Goal: Task Accomplishment & Management: Use online tool/utility

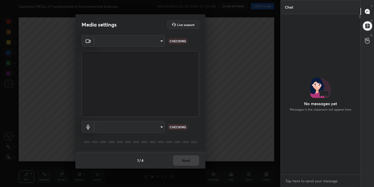
scroll to position [116, 78]
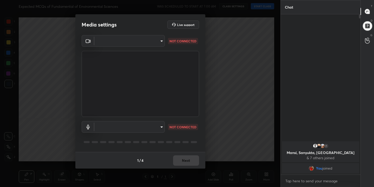
click at [159, 42] on body "1 2 3 4 5 6 7 C X Z C X Z E E Erase all H H Expected MCQs of Fundamental of Env…" at bounding box center [187, 93] width 374 height 187
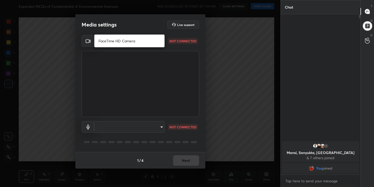
click at [137, 44] on li "FaceTime HD Camera" at bounding box center [129, 41] width 70 height 9
type input "f97f9134f3b31901602d6c8923c8b0603f7783e53047d61cc03c39ef2e86f671"
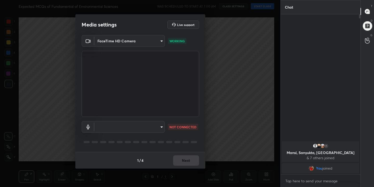
click at [160, 127] on body "1 2 3 4 5 6 7 C X Z C X Z E E Erase all H H Expected MCQs of Fundamental of Env…" at bounding box center [187, 93] width 374 height 187
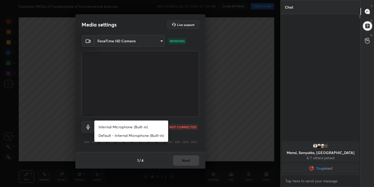
click at [145, 127] on li "Internal Microphone (Built-in)" at bounding box center [131, 127] width 74 height 9
type input "25f21a9c60d0caef691f5a8223960da8508473d81086af6f87fce4e2f42bf747"
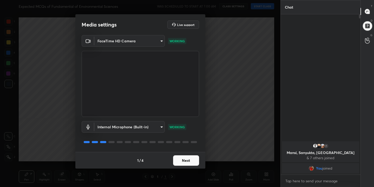
click at [180, 163] on button "Next" at bounding box center [186, 160] width 26 height 10
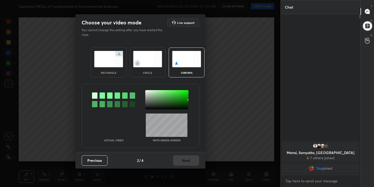
click at [183, 62] on img at bounding box center [186, 59] width 29 height 16
click at [103, 96] on div at bounding box center [102, 96] width 5 height 6
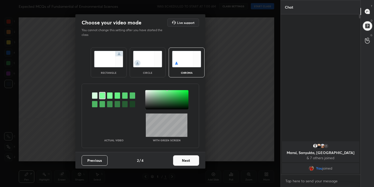
click at [146, 91] on div at bounding box center [166, 99] width 43 height 19
click at [184, 163] on button "Next" at bounding box center [186, 160] width 26 height 10
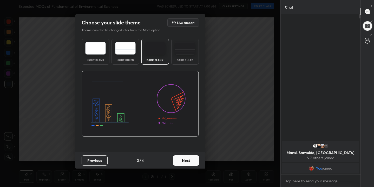
click at [98, 50] on img at bounding box center [95, 48] width 21 height 12
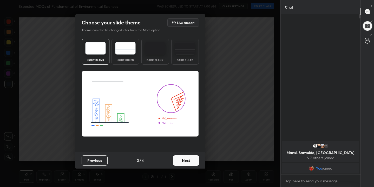
click at [187, 157] on button "Next" at bounding box center [186, 160] width 26 height 10
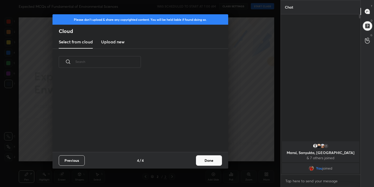
click at [123, 43] on h3 "Upload new" at bounding box center [112, 42] width 23 height 6
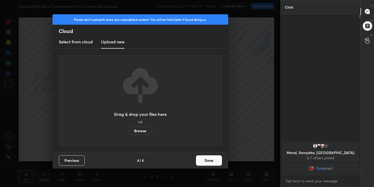
click at [144, 130] on label "Browse" at bounding box center [140, 131] width 23 height 8
click at [129, 130] on input "Browse" at bounding box center [129, 131] width 0 height 8
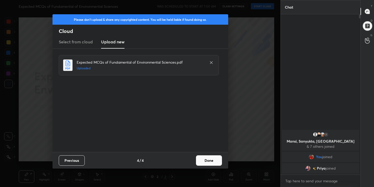
click at [208, 158] on button "Done" at bounding box center [209, 160] width 26 height 10
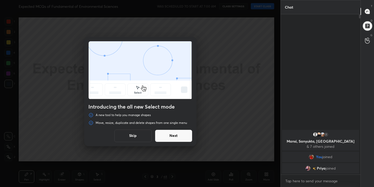
click at [139, 135] on button "Skip" at bounding box center [132, 136] width 37 height 12
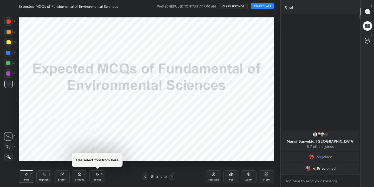
click at [265, 7] on button "START CLASS" at bounding box center [262, 6] width 23 height 6
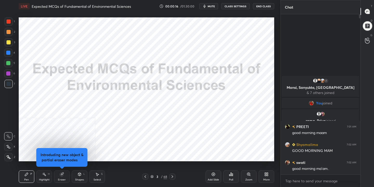
click at [210, 4] on button "mute" at bounding box center [208, 6] width 19 height 6
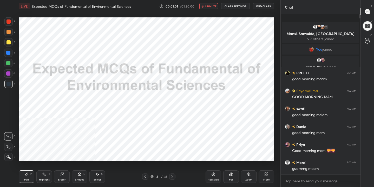
click at [215, 6] on span "unmute" at bounding box center [210, 6] width 11 height 4
click at [152, 175] on icon at bounding box center [152, 175] width 3 height 1
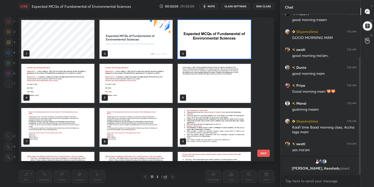
scroll to position [68, 0]
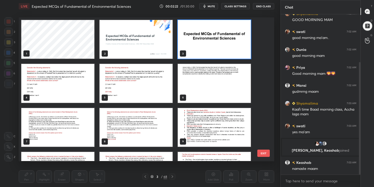
click at [67, 83] on img "grid" at bounding box center [57, 83] width 73 height 39
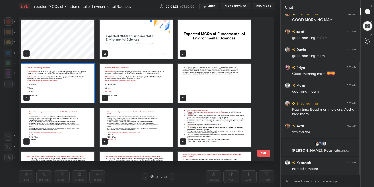
click at [67, 83] on img "grid" at bounding box center [57, 83] width 73 height 39
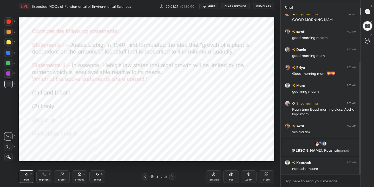
click at [268, 179] on div "More" at bounding box center [266, 180] width 6 height 3
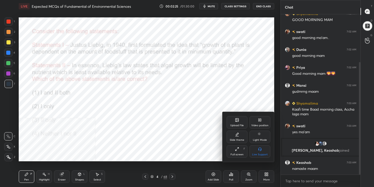
click at [259, 129] on div "Upload File Video position Slide theme Light Mode Full screen F Live Support" at bounding box center [249, 137] width 44 height 42
click at [260, 124] on div "Video position" at bounding box center [259, 125] width 17 height 3
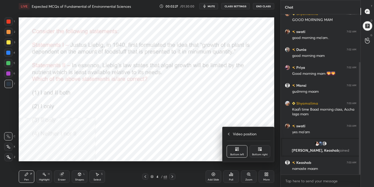
click at [263, 149] on div "Bottom right" at bounding box center [260, 151] width 21 height 12
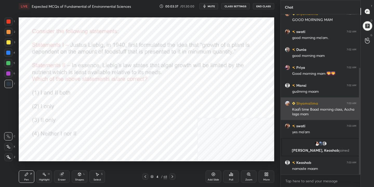
scroll to position [81, 0]
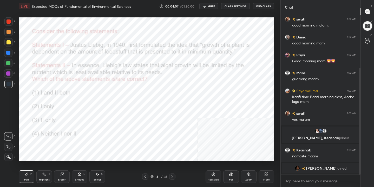
click at [155, 176] on div "4" at bounding box center [157, 176] width 5 height 3
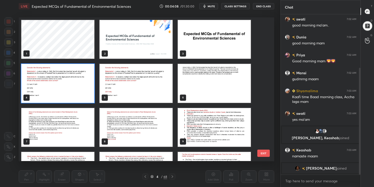
scroll to position [142, 253]
click at [74, 97] on img "grid" at bounding box center [57, 83] width 73 height 39
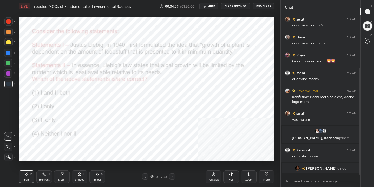
click at [74, 97] on img "grid" at bounding box center [57, 83] width 73 height 39
click at [232, 176] on icon at bounding box center [231, 174] width 4 height 4
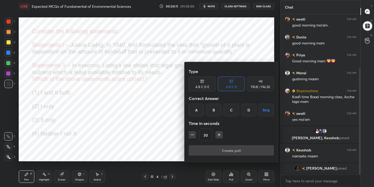
click at [232, 114] on div "C" at bounding box center [231, 110] width 15 height 12
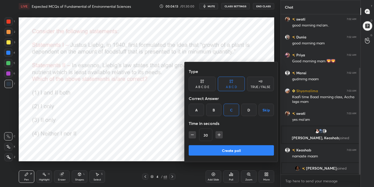
click at [145, 66] on div at bounding box center [187, 93] width 374 height 187
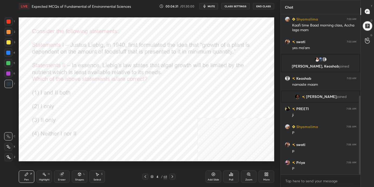
scroll to position [166, 0]
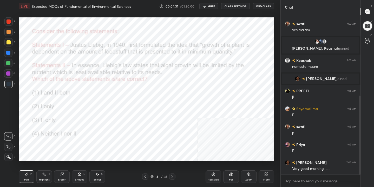
click at [152, 177] on icon at bounding box center [152, 175] width 3 height 1
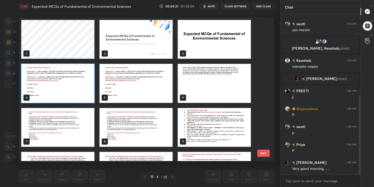
scroll to position [142, 253]
click at [88, 83] on img "grid" at bounding box center [57, 83] width 73 height 39
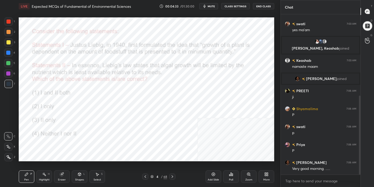
click at [88, 83] on img "grid" at bounding box center [57, 83] width 73 height 39
click at [230, 177] on div "Poll" at bounding box center [231, 177] width 16 height 12
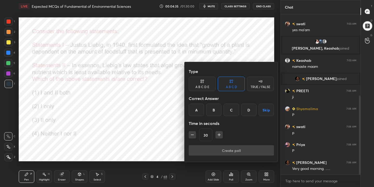
click at [229, 113] on div "C" at bounding box center [231, 110] width 15 height 12
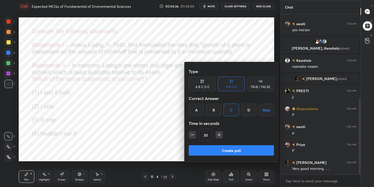
scroll to position [178, 0]
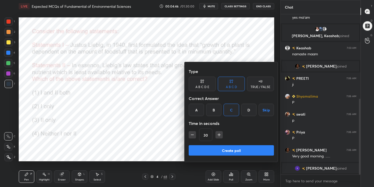
click at [233, 149] on button "Create poll" at bounding box center [231, 150] width 85 height 10
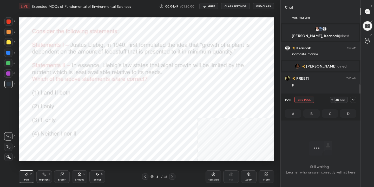
scroll to position [132, 78]
click at [214, 8] on span "mute" at bounding box center [211, 6] width 7 height 4
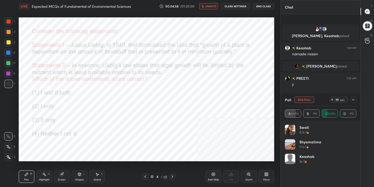
scroll to position [211, 0]
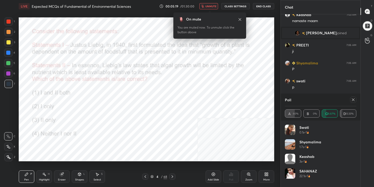
click at [352, 101] on icon at bounding box center [353, 100] width 4 height 4
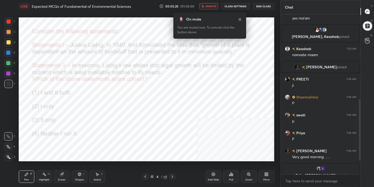
scroll to position [0, 0]
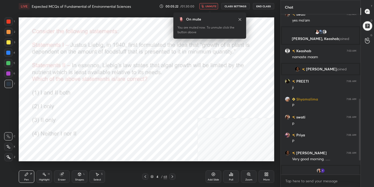
click at [210, 5] on span "unmute" at bounding box center [210, 6] width 11 height 4
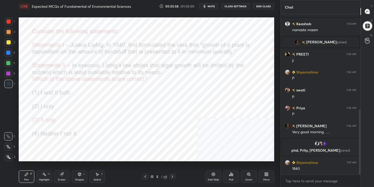
scroll to position [233, 0]
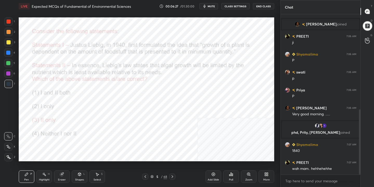
click at [152, 176] on icon at bounding box center [152, 175] width 3 height 1
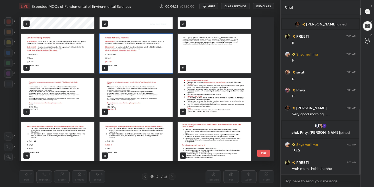
scroll to position [30, 0]
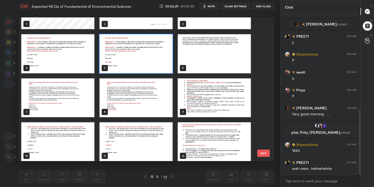
click at [76, 91] on img "grid" at bounding box center [57, 97] width 73 height 39
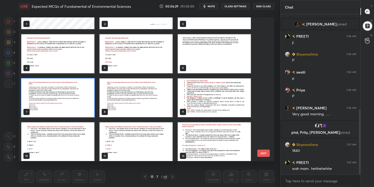
click at [76, 91] on img "grid" at bounding box center [57, 97] width 73 height 39
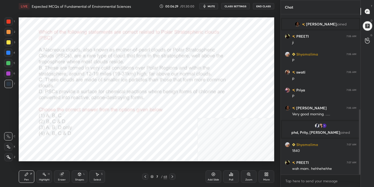
click at [76, 91] on img "grid" at bounding box center [57, 97] width 73 height 39
click at [213, 5] on span "mute" at bounding box center [211, 6] width 7 height 4
click at [154, 176] on div "7 / 68" at bounding box center [158, 176] width 17 height 5
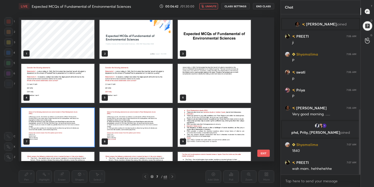
scroll to position [142, 253]
click at [80, 134] on img "grid" at bounding box center [57, 127] width 73 height 39
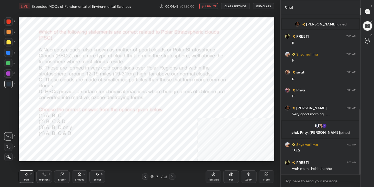
click at [80, 134] on img "grid" at bounding box center [57, 127] width 73 height 39
click at [210, 5] on span "unmute" at bounding box center [210, 6] width 11 height 4
click at [210, 5] on span "mute" at bounding box center [211, 6] width 7 height 4
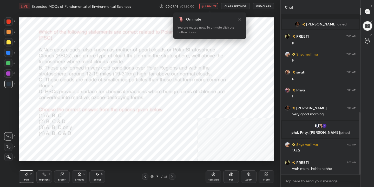
scroll to position [251, 0]
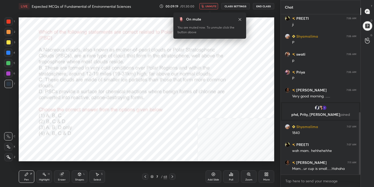
click at [204, 7] on icon "button" at bounding box center [202, 6] width 3 height 3
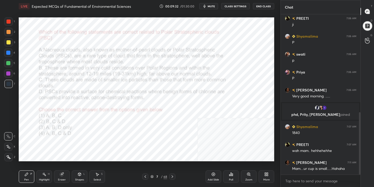
click at [154, 179] on div "7 / 68" at bounding box center [158, 176] width 17 height 5
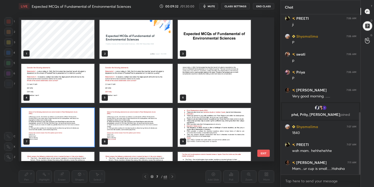
scroll to position [142, 253]
click at [91, 139] on img "grid" at bounding box center [57, 127] width 73 height 39
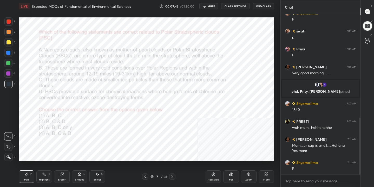
scroll to position [292, 0]
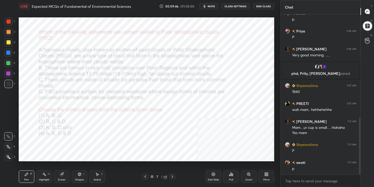
click at [153, 178] on icon at bounding box center [151, 176] width 3 height 3
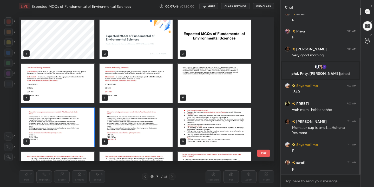
scroll to position [142, 253]
click at [80, 130] on img "grid" at bounding box center [57, 127] width 73 height 39
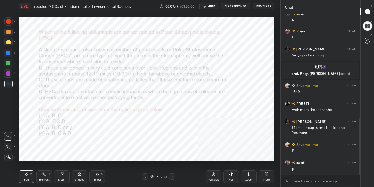
click at [80, 130] on img "grid" at bounding box center [57, 127] width 73 height 39
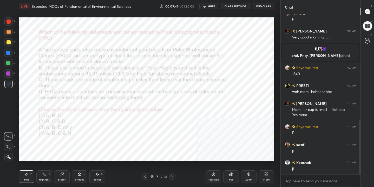
click at [232, 179] on div "Poll" at bounding box center [231, 180] width 4 height 3
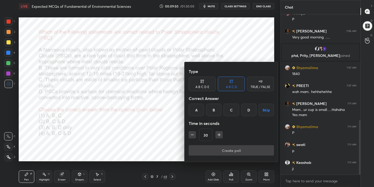
click at [249, 107] on div "D" at bounding box center [248, 110] width 15 height 12
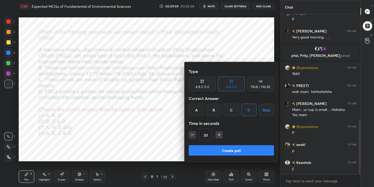
click at [237, 148] on button "Create poll" at bounding box center [231, 150] width 85 height 10
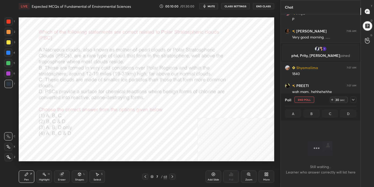
scroll to position [89, 78]
click at [213, 5] on span "mute" at bounding box center [211, 6] width 7 height 4
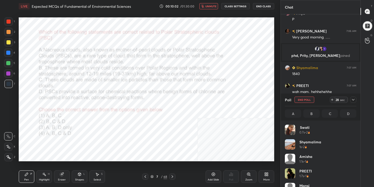
scroll to position [61, 70]
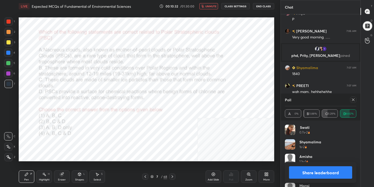
click at [352, 100] on icon at bounding box center [353, 100] width 4 height 4
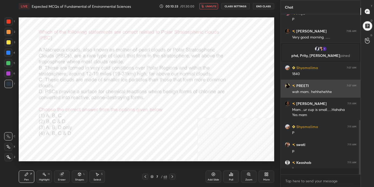
scroll to position [2, 2]
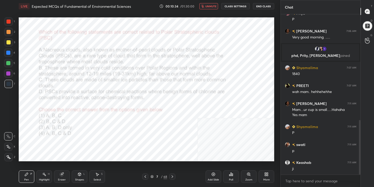
click at [214, 5] on span "unmute" at bounding box center [210, 6] width 11 height 4
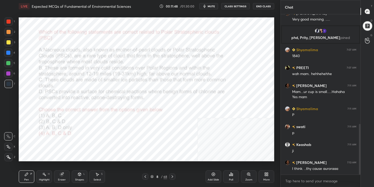
scroll to position [346, 0]
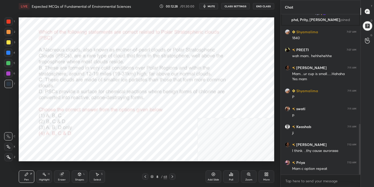
click at [152, 178] on icon at bounding box center [152, 177] width 3 height 1
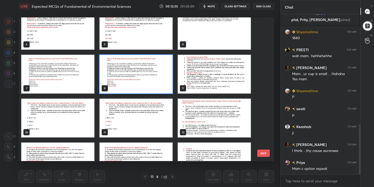
scroll to position [54, 0]
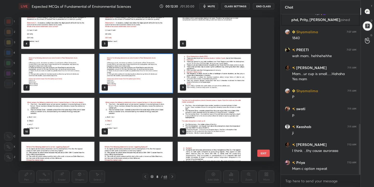
click at [54, 124] on img "grid" at bounding box center [57, 117] width 73 height 39
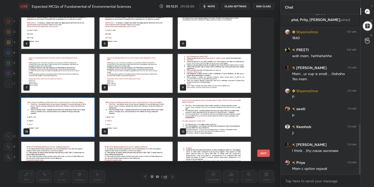
click at [54, 124] on img "grid" at bounding box center [57, 117] width 73 height 39
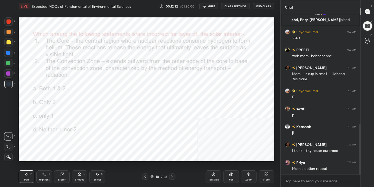
click at [214, 4] on span "mute" at bounding box center [211, 6] width 7 height 4
click at [214, 4] on span "unmute" at bounding box center [210, 6] width 11 height 4
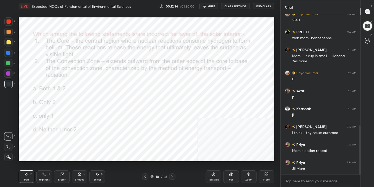
click at [153, 176] on icon at bounding box center [151, 176] width 3 height 3
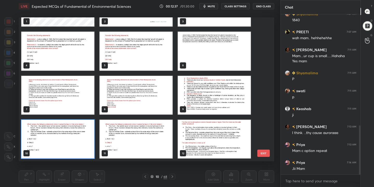
scroll to position [52, 0]
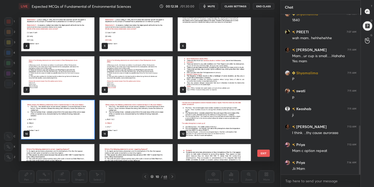
click at [196, 76] on img "grid" at bounding box center [214, 75] width 73 height 39
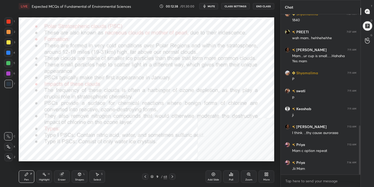
click at [196, 76] on img "grid" at bounding box center [214, 75] width 73 height 39
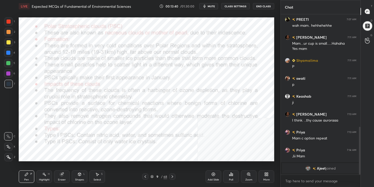
click at [152, 176] on icon at bounding box center [151, 176] width 3 height 3
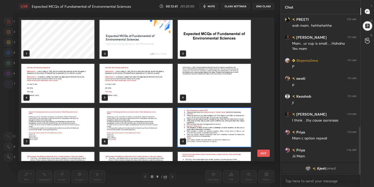
scroll to position [37, 0]
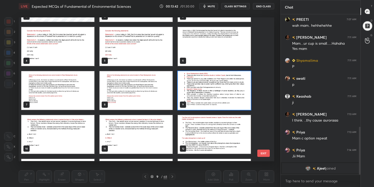
click at [47, 134] on img "grid" at bounding box center [57, 134] width 73 height 39
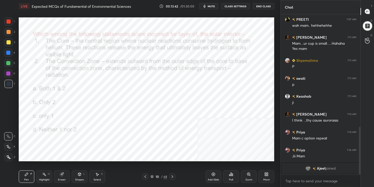
click at [47, 134] on img "grid" at bounding box center [57, 134] width 73 height 39
click at [212, 6] on span "mute" at bounding box center [211, 6] width 7 height 4
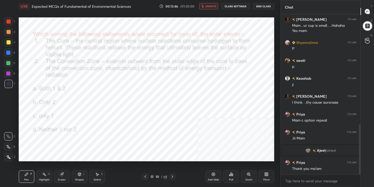
scroll to position [352, 0]
click at [213, 6] on span "unmute" at bounding box center [210, 6] width 11 height 4
click at [213, 6] on span "mute" at bounding box center [211, 6] width 7 height 4
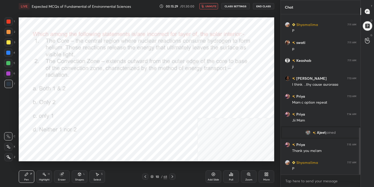
scroll to position [388, 0]
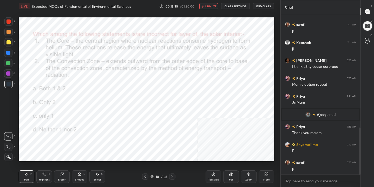
click at [214, 8] on button "unmute" at bounding box center [208, 6] width 19 height 6
click at [214, 8] on button "mute" at bounding box center [208, 6] width 19 height 6
click at [154, 176] on div "10 / 68" at bounding box center [158, 176] width 17 height 5
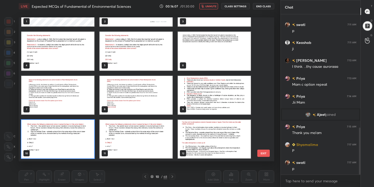
scroll to position [142, 253]
click at [90, 137] on img "grid" at bounding box center [57, 139] width 73 height 39
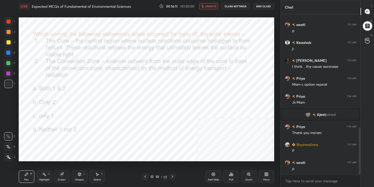
click at [231, 174] on icon at bounding box center [231, 174] width 1 height 3
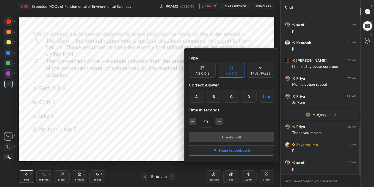
click at [216, 96] on div "B" at bounding box center [213, 96] width 15 height 12
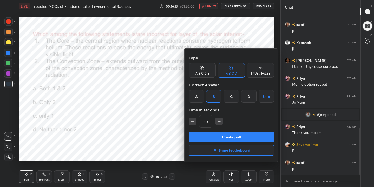
click at [232, 136] on button "Create poll" at bounding box center [231, 137] width 85 height 10
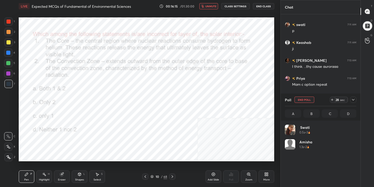
scroll to position [61, 70]
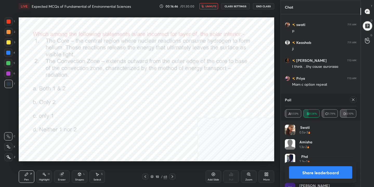
click at [352, 100] on icon at bounding box center [353, 100] width 4 height 4
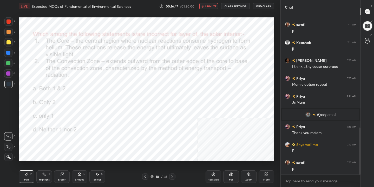
scroll to position [116, 78]
click at [212, 5] on span "unmute" at bounding box center [210, 6] width 11 height 4
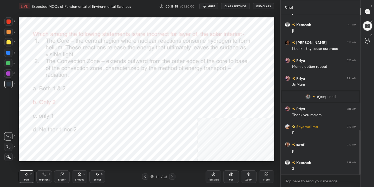
scroll to position [418, 0]
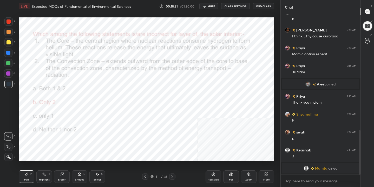
click at [9, 20] on div at bounding box center [8, 21] width 4 height 4
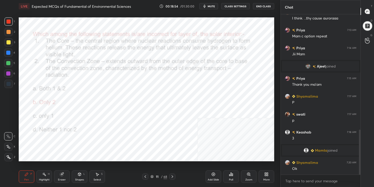
click at [8, 146] on icon at bounding box center [8, 147] width 5 height 4
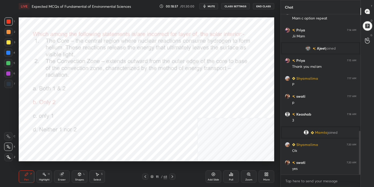
click at [171, 178] on icon at bounding box center [172, 177] width 4 height 4
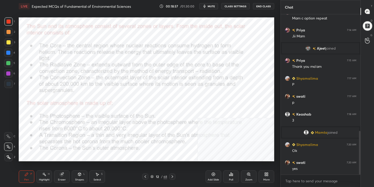
click at [171, 178] on icon at bounding box center [172, 177] width 4 height 4
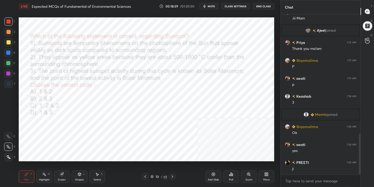
scroll to position [464, 0]
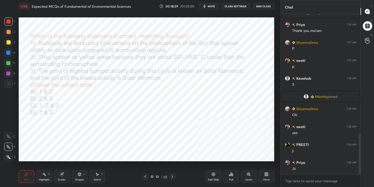
click at [213, 6] on span "mute" at bounding box center [211, 6] width 7 height 4
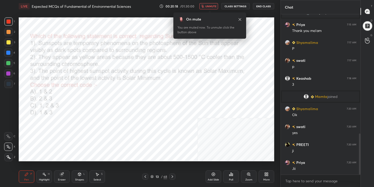
click at [154, 177] on div "13 / 68" at bounding box center [158, 176] width 17 height 5
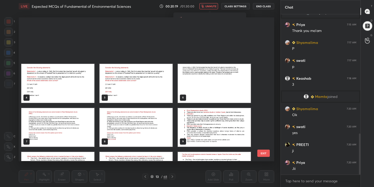
scroll to position [142, 253]
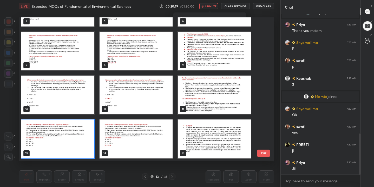
click at [86, 132] on img "grid" at bounding box center [57, 139] width 73 height 39
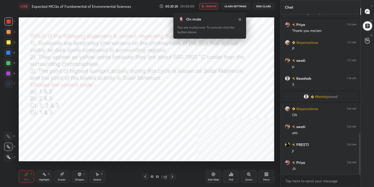
click at [230, 175] on icon at bounding box center [230, 175] width 1 height 1
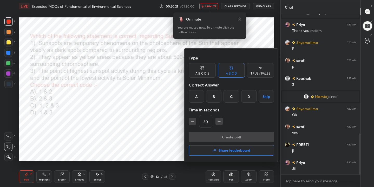
click at [250, 95] on div "D" at bounding box center [248, 96] width 15 height 12
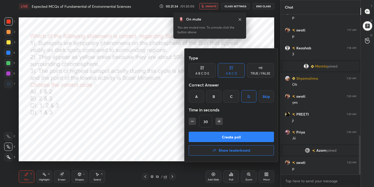
scroll to position [494, 0]
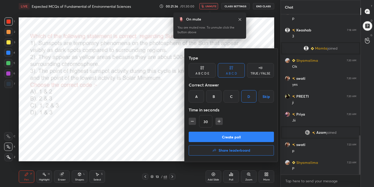
click at [251, 137] on button "Create poll" at bounding box center [231, 137] width 85 height 10
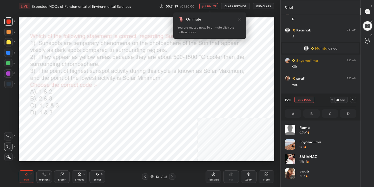
scroll to position [61, 70]
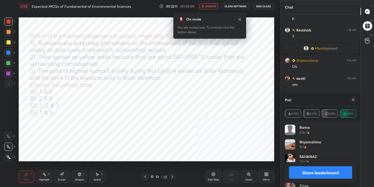
click at [354, 101] on icon at bounding box center [353, 100] width 3 height 3
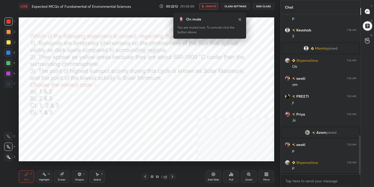
scroll to position [2, 2]
click at [208, 7] on span "unmute" at bounding box center [210, 6] width 11 height 4
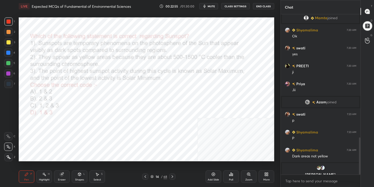
scroll to position [530, 0]
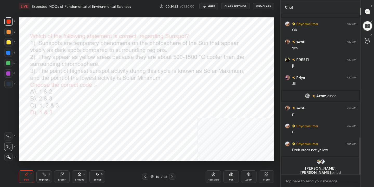
click at [152, 177] on icon at bounding box center [151, 176] width 3 height 3
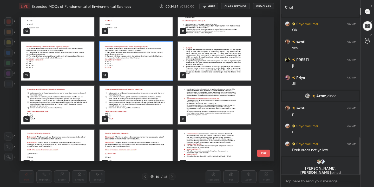
scroll to position [154, 0]
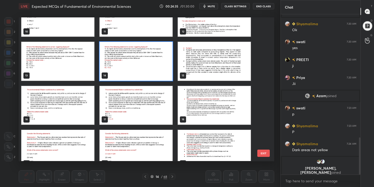
click at [39, 102] on img "grid" at bounding box center [57, 105] width 73 height 39
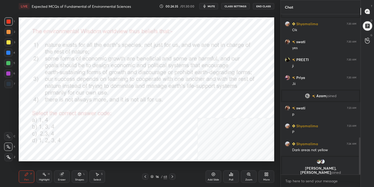
click at [39, 102] on img "grid" at bounding box center [57, 105] width 73 height 39
click at [213, 3] on button "mute" at bounding box center [208, 6] width 19 height 6
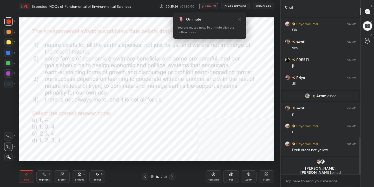
click at [153, 177] on icon at bounding box center [151, 176] width 3 height 3
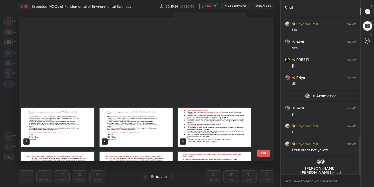
scroll to position [142, 253]
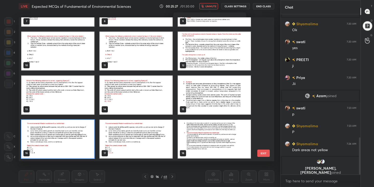
click at [68, 139] on img "grid" at bounding box center [57, 139] width 73 height 39
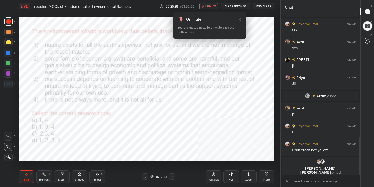
click at [229, 177] on div "Poll" at bounding box center [231, 177] width 16 height 12
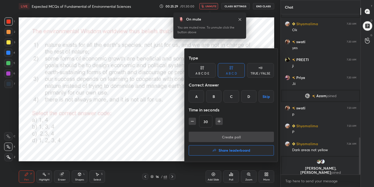
click at [247, 95] on div "D" at bounding box center [248, 96] width 15 height 12
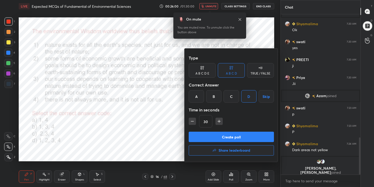
scroll to position [159, 78]
click at [247, 138] on button "Create poll" at bounding box center [231, 137] width 85 height 10
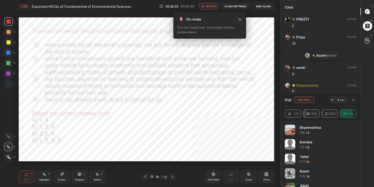
scroll to position [535, 0]
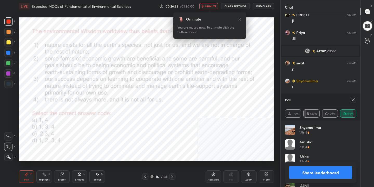
click at [353, 101] on icon at bounding box center [353, 100] width 4 height 4
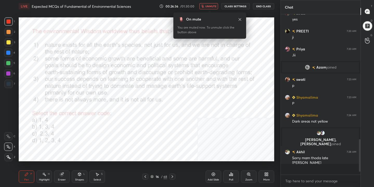
scroll to position [2, 2]
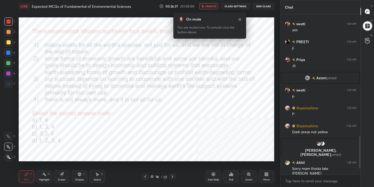
click at [217, 7] on span "unmute" at bounding box center [210, 6] width 11 height 4
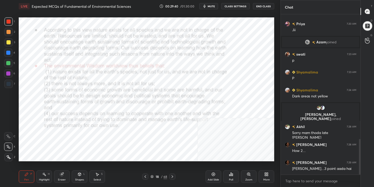
scroll to position [561, 0]
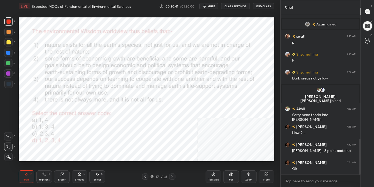
click at [153, 178] on icon at bounding box center [152, 177] width 3 height 1
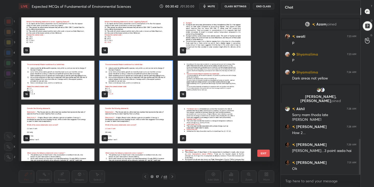
scroll to position [179, 0]
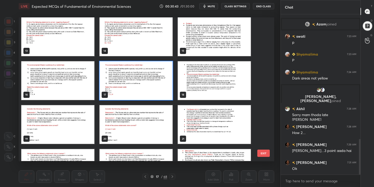
click at [50, 134] on img "grid" at bounding box center [57, 124] width 73 height 39
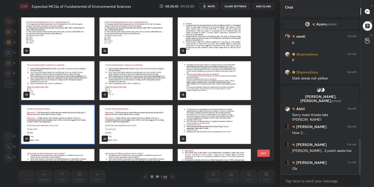
click at [50, 134] on img "grid" at bounding box center [57, 124] width 73 height 39
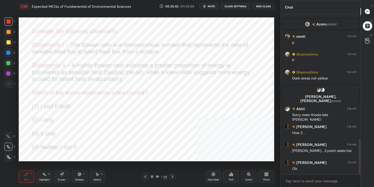
click at [50, 134] on img "grid" at bounding box center [57, 124] width 73 height 39
click at [210, 6] on span "mute" at bounding box center [211, 6] width 7 height 4
click at [153, 176] on icon at bounding box center [151, 176] width 3 height 3
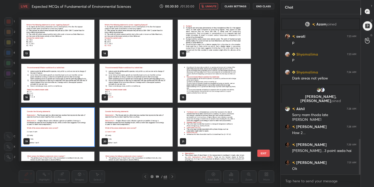
scroll to position [176, 0]
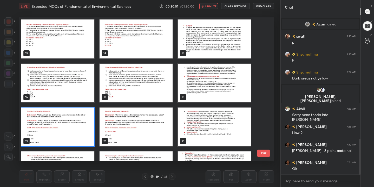
click at [62, 127] on img "grid" at bounding box center [57, 127] width 73 height 39
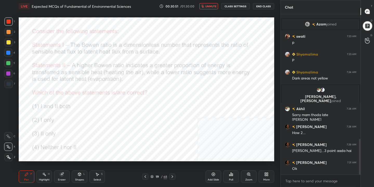
click at [62, 127] on img "grid" at bounding box center [57, 127] width 73 height 39
click at [152, 176] on icon at bounding box center [152, 175] width 3 height 1
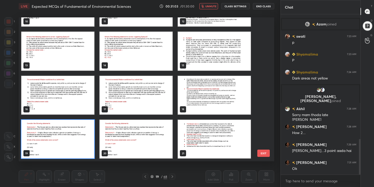
scroll to position [142, 253]
click at [76, 139] on img "grid" at bounding box center [57, 139] width 73 height 39
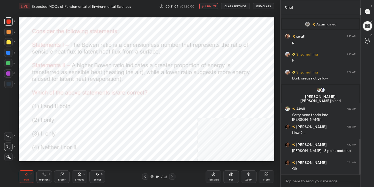
click at [76, 139] on img "grid" at bounding box center [57, 139] width 73 height 39
click at [152, 175] on div "19 / 68" at bounding box center [158, 176] width 17 height 5
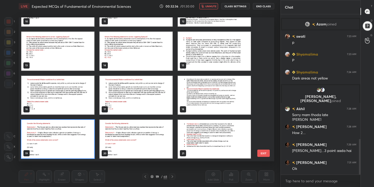
click at [78, 141] on img "grid" at bounding box center [57, 139] width 73 height 39
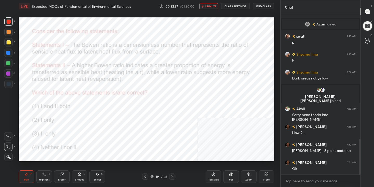
click at [78, 141] on img "grid" at bounding box center [57, 139] width 73 height 39
click at [232, 174] on icon at bounding box center [231, 174] width 4 height 4
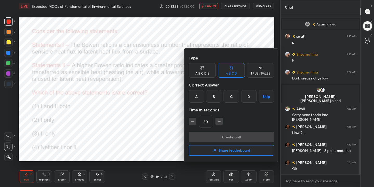
click at [193, 97] on div "A" at bounding box center [196, 96] width 15 height 12
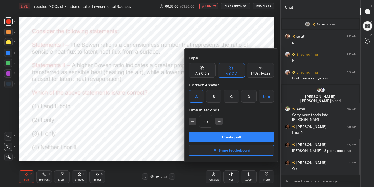
click at [141, 52] on div at bounding box center [187, 93] width 374 height 187
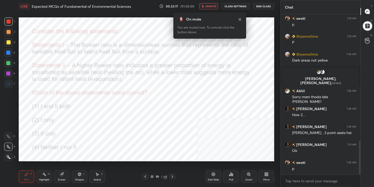
scroll to position [597, 0]
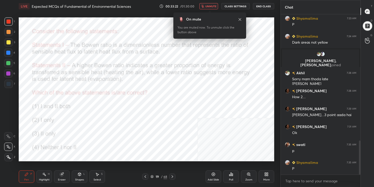
click at [153, 176] on icon at bounding box center [151, 176] width 3 height 3
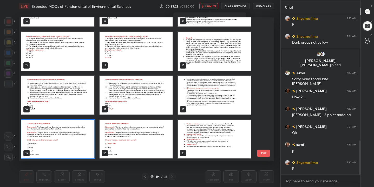
scroll to position [142, 253]
click at [77, 137] on img "grid" at bounding box center [57, 139] width 73 height 39
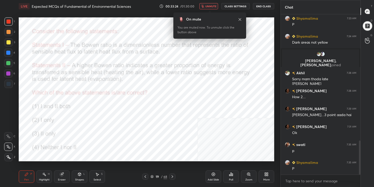
scroll to position [0, 0]
click at [236, 175] on div "Poll" at bounding box center [231, 177] width 16 height 12
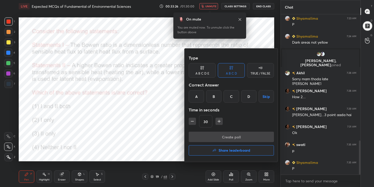
click at [198, 98] on div "A" at bounding box center [196, 96] width 15 height 12
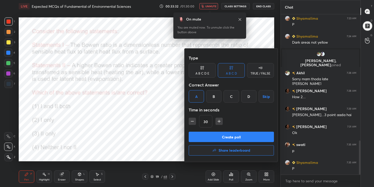
click at [198, 98] on div "A" at bounding box center [196, 96] width 15 height 12
drag, startPoint x: 198, startPoint y: 98, endPoint x: 204, endPoint y: 99, distance: 6.5
click at [204, 99] on div "A B C D Skip" at bounding box center [231, 96] width 85 height 12
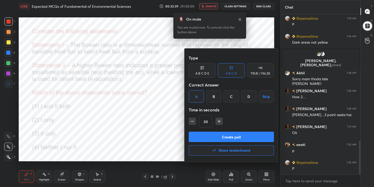
scroll to position [615, 0]
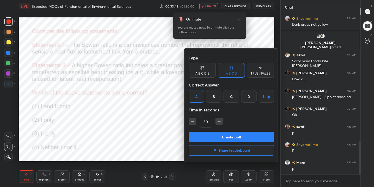
click at [232, 137] on button "Create poll" at bounding box center [231, 137] width 85 height 10
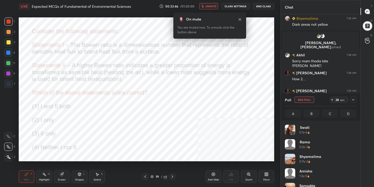
scroll to position [61, 70]
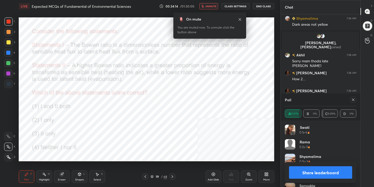
click at [353, 100] on icon at bounding box center [353, 100] width 4 height 4
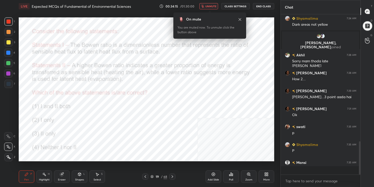
scroll to position [116, 78]
click at [214, 8] on span "unmute" at bounding box center [210, 6] width 11 height 4
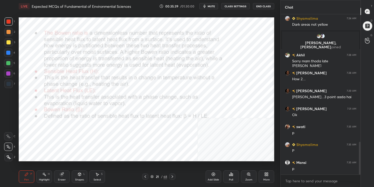
scroll to position [628, 0]
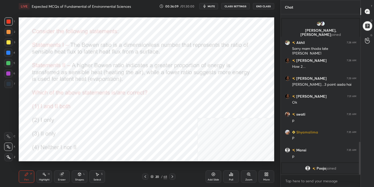
click at [152, 176] on icon at bounding box center [152, 175] width 3 height 1
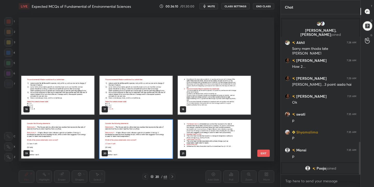
scroll to position [230, 0]
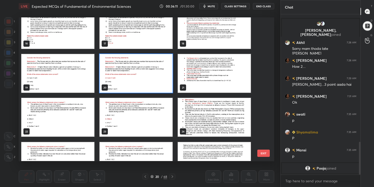
click at [60, 131] on img "grid" at bounding box center [57, 117] width 73 height 39
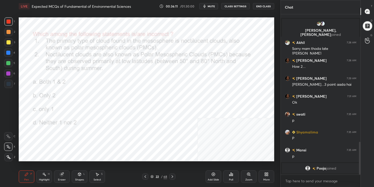
click at [60, 131] on img "grid" at bounding box center [57, 117] width 73 height 39
click at [206, 5] on icon "button" at bounding box center [204, 6] width 4 height 4
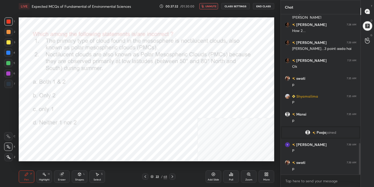
scroll to position [657, 0]
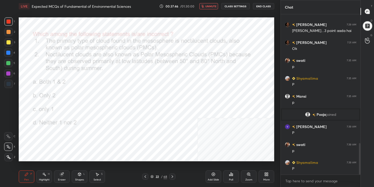
click at [152, 176] on icon at bounding box center [151, 176] width 3 height 3
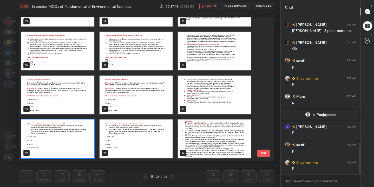
scroll to position [142, 253]
click at [64, 138] on img "grid" at bounding box center [57, 139] width 73 height 39
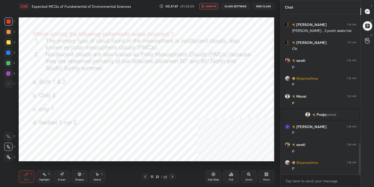
click at [64, 138] on img "grid" at bounding box center [57, 139] width 73 height 39
click at [208, 4] on span "unmute" at bounding box center [210, 6] width 11 height 4
click at [153, 177] on icon at bounding box center [152, 177] width 3 height 1
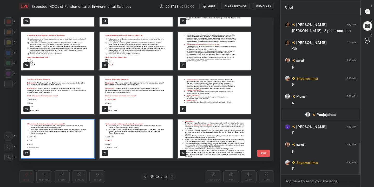
click at [71, 135] on img "grid" at bounding box center [57, 139] width 73 height 39
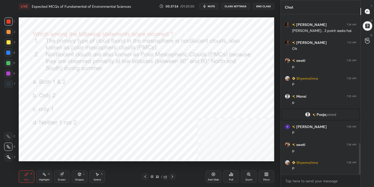
click at [229, 179] on div "Poll" at bounding box center [231, 180] width 4 height 3
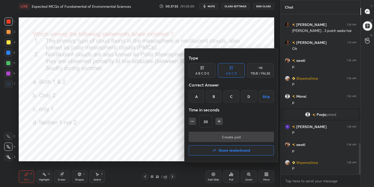
click at [218, 101] on div "B" at bounding box center [213, 96] width 15 height 12
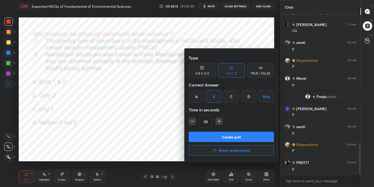
scroll to position [693, 0]
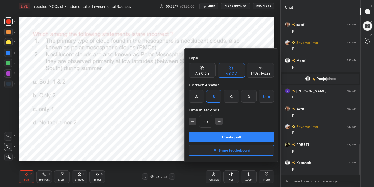
click at [225, 134] on button "Create poll" at bounding box center [231, 137] width 85 height 10
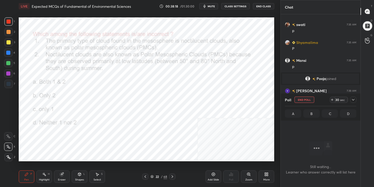
scroll to position [89, 78]
click at [212, 5] on span "mute" at bounding box center [211, 6] width 7 height 4
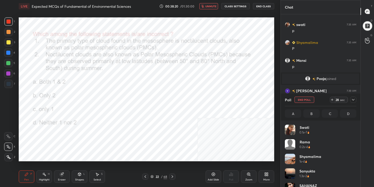
scroll to position [61, 70]
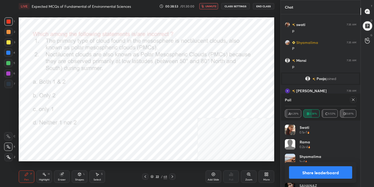
click at [353, 101] on icon at bounding box center [353, 100] width 4 height 4
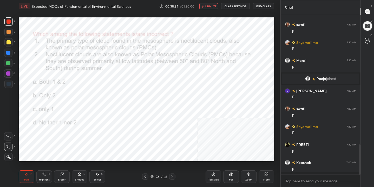
scroll to position [2, 2]
click at [215, 5] on span "unmute" at bounding box center [210, 6] width 11 height 4
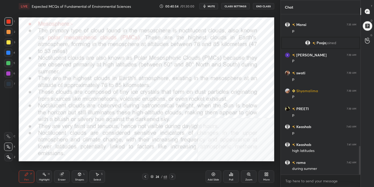
scroll to position [742, 0]
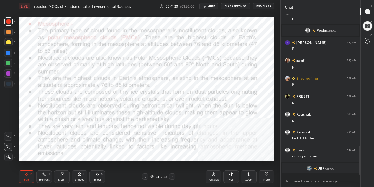
click at [145, 175] on icon at bounding box center [145, 177] width 4 height 4
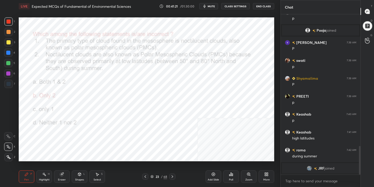
click at [152, 176] on icon at bounding box center [151, 176] width 3 height 3
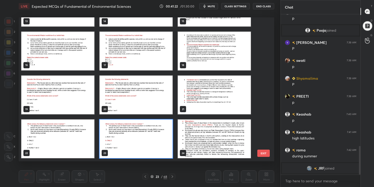
scroll to position [142, 253]
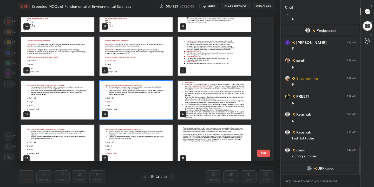
click at [73, 138] on img "grid" at bounding box center [57, 144] width 73 height 39
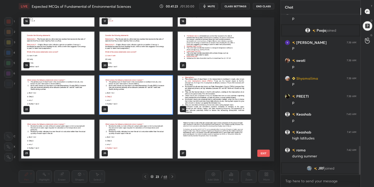
click at [73, 138] on div "16 17 18 19 20 21 22 23 24 25 26 27 28 29 30" at bounding box center [142, 89] width 246 height 144
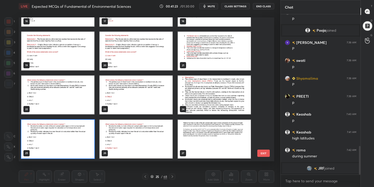
click at [73, 138] on img "grid" at bounding box center [57, 139] width 73 height 39
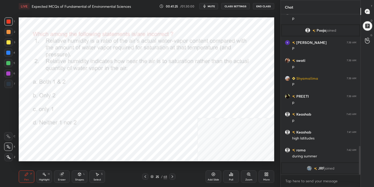
click at [210, 5] on span "mute" at bounding box center [211, 6] width 7 height 4
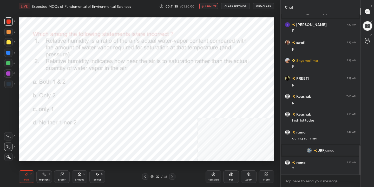
click at [209, 7] on span "unmute" at bounding box center [210, 6] width 11 height 4
click at [209, 7] on span "mute" at bounding box center [211, 6] width 7 height 4
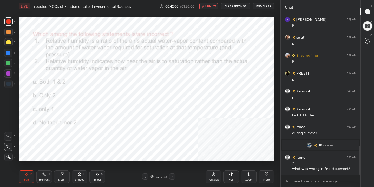
click at [212, 5] on span "unmute" at bounding box center [210, 6] width 11 height 4
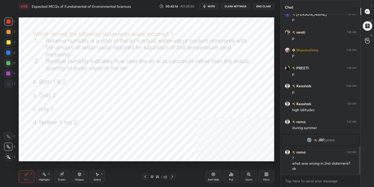
click at [152, 177] on icon at bounding box center [152, 177] width 3 height 1
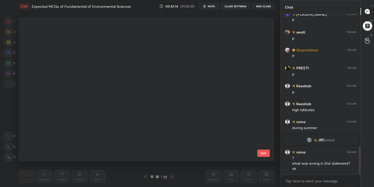
scroll to position [142, 253]
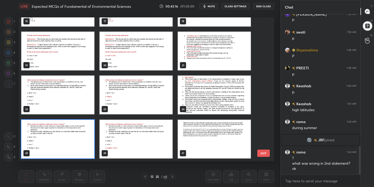
click at [74, 142] on img "grid" at bounding box center [57, 139] width 73 height 39
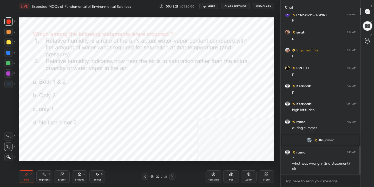
click at [229, 176] on div "Poll" at bounding box center [231, 177] width 16 height 12
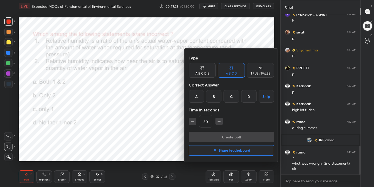
click at [143, 125] on div at bounding box center [187, 93] width 374 height 187
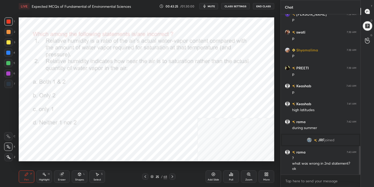
click at [212, 7] on span "mute" at bounding box center [211, 6] width 7 height 4
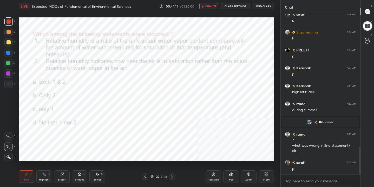
scroll to position [772, 0]
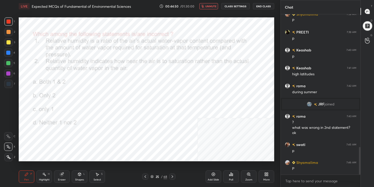
click at [153, 176] on icon at bounding box center [152, 175] width 3 height 1
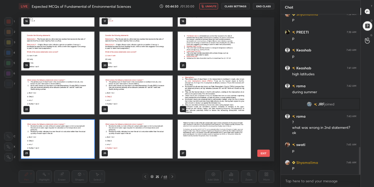
scroll to position [142, 253]
click at [79, 134] on img "grid" at bounding box center [57, 139] width 73 height 39
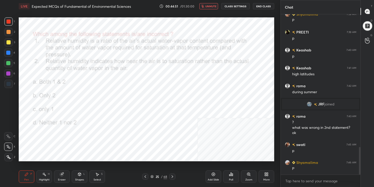
click at [79, 134] on img "grid" at bounding box center [57, 139] width 73 height 39
click at [231, 177] on div "Poll" at bounding box center [231, 177] width 16 height 12
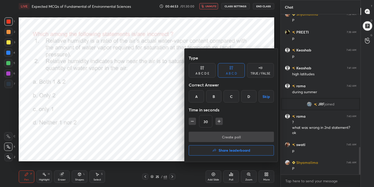
click at [244, 95] on div "D" at bounding box center [248, 96] width 15 height 12
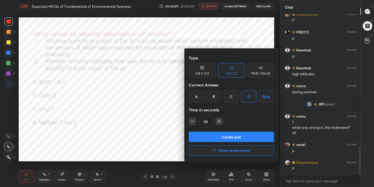
click at [235, 134] on button "Create poll" at bounding box center [231, 137] width 85 height 10
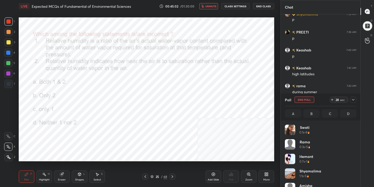
scroll to position [61, 70]
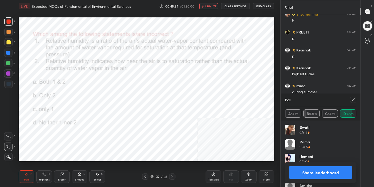
click at [353, 99] on icon at bounding box center [353, 100] width 4 height 4
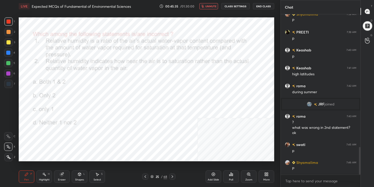
scroll to position [116, 78]
click at [216, 5] on span "unmute" at bounding box center [210, 6] width 11 height 4
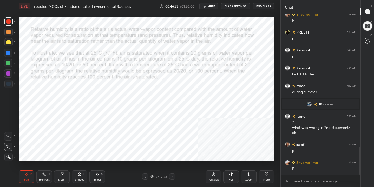
scroll to position [784, 0]
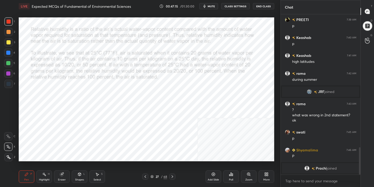
click at [153, 177] on icon at bounding box center [151, 176] width 3 height 3
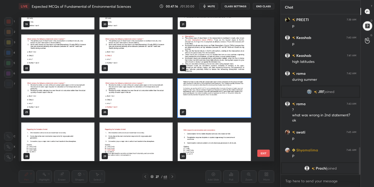
scroll to position [303, 0]
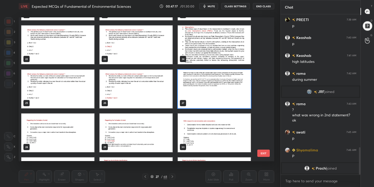
click at [133, 87] on img "grid" at bounding box center [136, 89] width 73 height 39
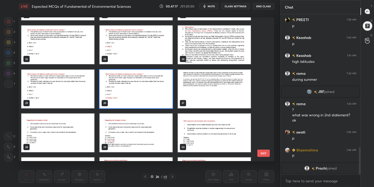
click at [133, 87] on img "grid" at bounding box center [136, 89] width 73 height 39
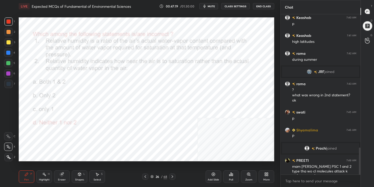
scroll to position [791, 0]
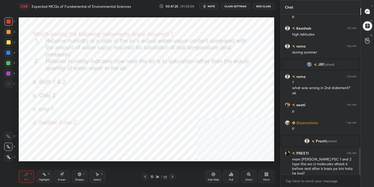
click at [153, 176] on icon at bounding box center [151, 176] width 3 height 3
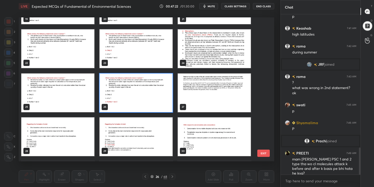
scroll to position [298, 0]
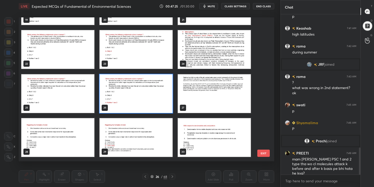
click at [80, 131] on img "grid" at bounding box center [57, 137] width 73 height 39
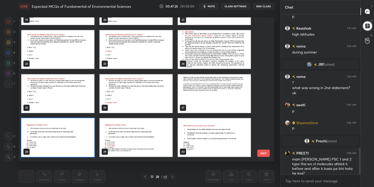
click at [80, 131] on img "grid" at bounding box center [57, 137] width 73 height 39
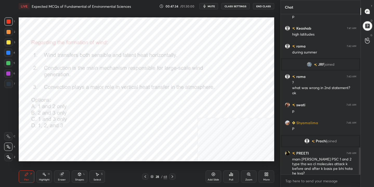
click at [212, 3] on button "mute" at bounding box center [208, 6] width 19 height 6
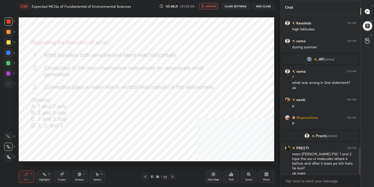
click at [152, 176] on icon at bounding box center [151, 176] width 3 height 3
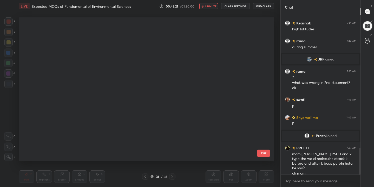
scroll to position [142, 253]
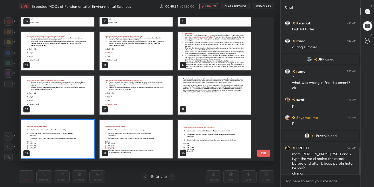
click at [64, 143] on img "grid" at bounding box center [57, 139] width 73 height 39
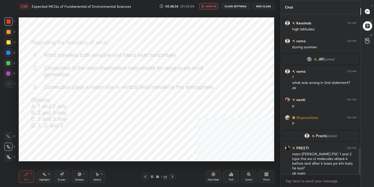
click at [64, 143] on img "grid" at bounding box center [57, 139] width 73 height 39
click at [230, 174] on icon at bounding box center [231, 174] width 4 height 4
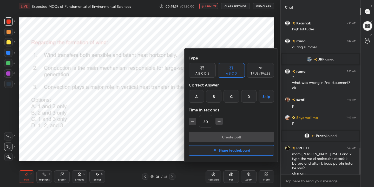
click at [231, 98] on div "C" at bounding box center [231, 96] width 15 height 12
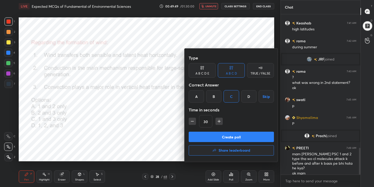
click at [237, 136] on button "Create poll" at bounding box center [231, 137] width 85 height 10
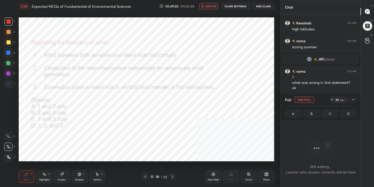
scroll to position [89, 78]
click at [331, 100] on icon at bounding box center [332, 100] width 4 height 4
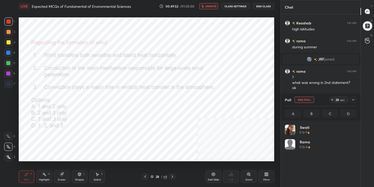
scroll to position [61, 70]
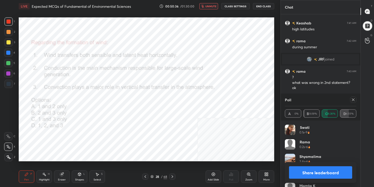
click at [354, 100] on icon at bounding box center [353, 100] width 4 height 4
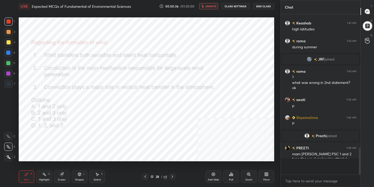
scroll to position [2, 2]
click at [215, 5] on span "unmute" at bounding box center [210, 6] width 11 height 4
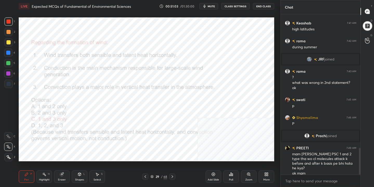
scroll to position [815, 0]
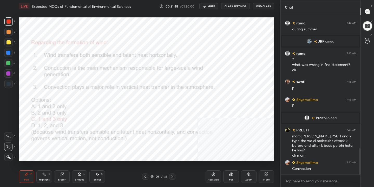
click at [150, 179] on div "29 / 68" at bounding box center [158, 176] width 17 height 5
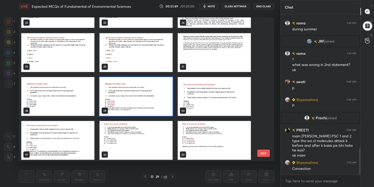
scroll to position [355, 0]
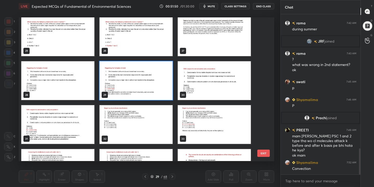
click at [206, 82] on img "grid" at bounding box center [214, 80] width 73 height 39
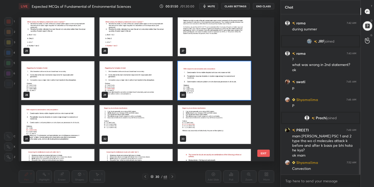
click at [206, 82] on img "grid" at bounding box center [214, 80] width 73 height 39
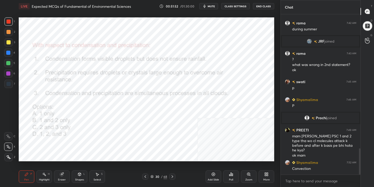
click at [212, 6] on span "mute" at bounding box center [211, 6] width 7 height 4
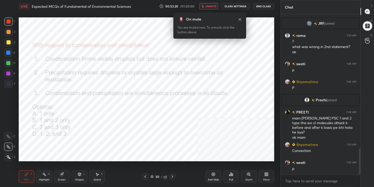
click at [153, 176] on icon at bounding box center [151, 176] width 3 height 3
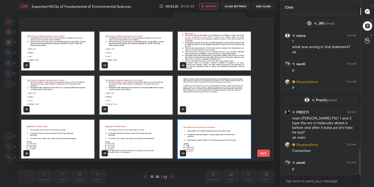
scroll to position [340, 0]
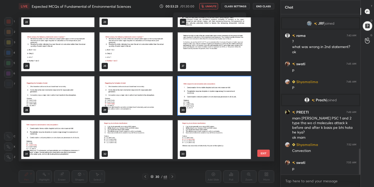
click at [198, 93] on img "grid" at bounding box center [214, 95] width 73 height 39
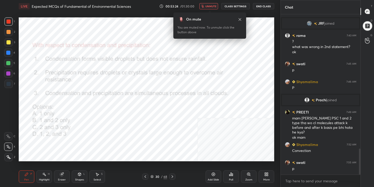
click at [230, 177] on div "Poll" at bounding box center [231, 177] width 16 height 12
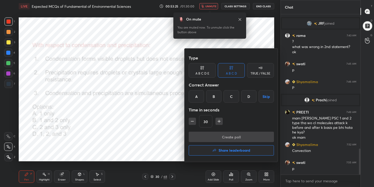
click at [213, 95] on div "B" at bounding box center [213, 96] width 15 height 12
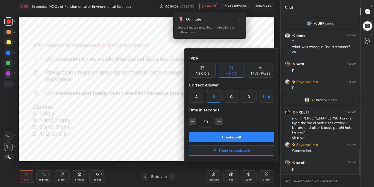
scroll to position [148, 78]
click at [140, 90] on div at bounding box center [187, 93] width 374 height 187
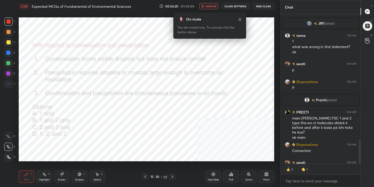
click at [204, 5] on icon "button" at bounding box center [202, 6] width 3 height 3
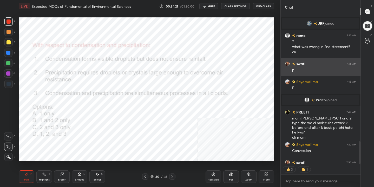
scroll to position [843, 0]
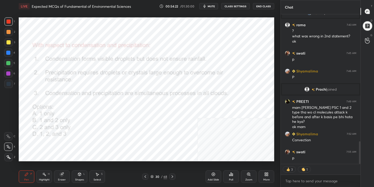
click at [152, 175] on icon at bounding box center [151, 176] width 3 height 3
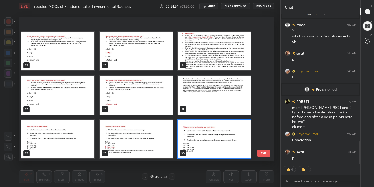
scroll to position [336, 0]
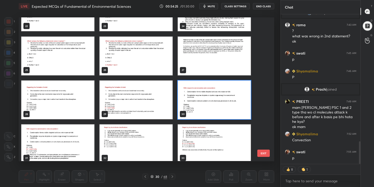
click at [228, 95] on img "grid" at bounding box center [214, 100] width 73 height 39
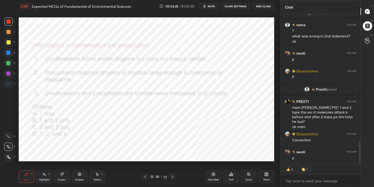
click at [228, 95] on img "grid" at bounding box center [214, 100] width 73 height 39
click at [229, 175] on icon at bounding box center [231, 174] width 4 height 4
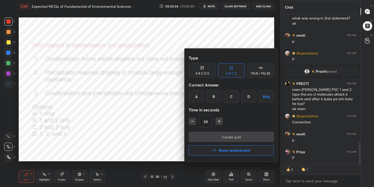
scroll to position [850, 0]
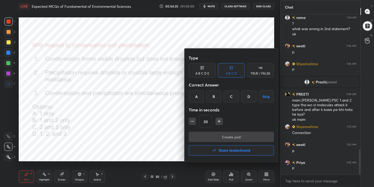
click at [210, 99] on div "B" at bounding box center [213, 96] width 15 height 12
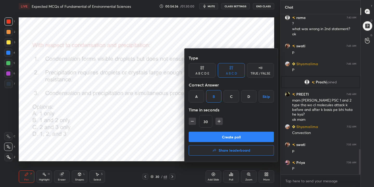
click at [231, 138] on button "Create poll" at bounding box center [231, 137] width 85 height 10
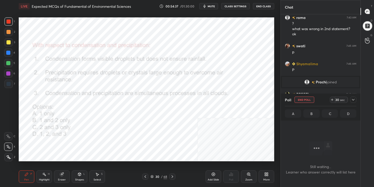
scroll to position [89, 78]
click at [215, 5] on span "mute" at bounding box center [211, 6] width 7 height 4
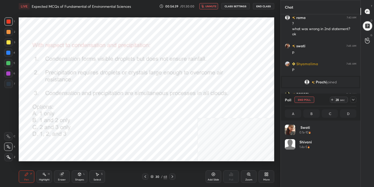
scroll to position [61, 70]
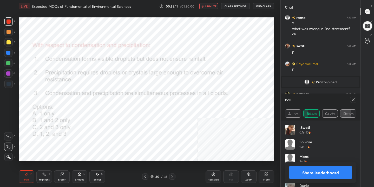
click at [351, 100] on icon at bounding box center [353, 100] width 4 height 4
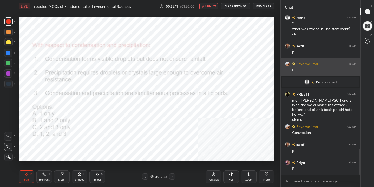
scroll to position [2, 2]
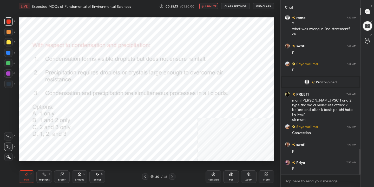
click at [212, 4] on button "unmute" at bounding box center [208, 6] width 19 height 6
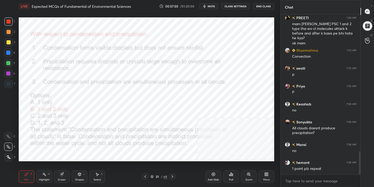
scroll to position [945, 0]
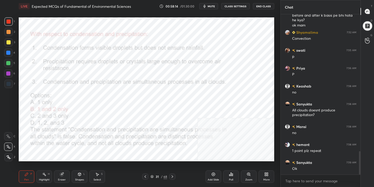
click at [154, 178] on div "31 / 68" at bounding box center [158, 176] width 17 height 5
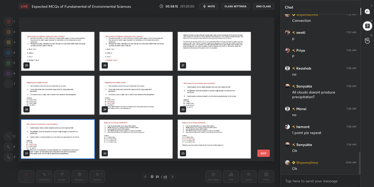
scroll to position [401, 0]
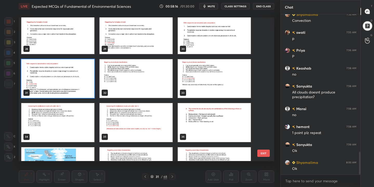
click at [146, 85] on img "grid" at bounding box center [136, 79] width 73 height 39
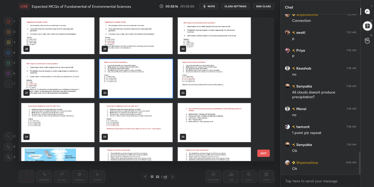
click at [146, 85] on img "grid" at bounding box center [136, 79] width 73 height 39
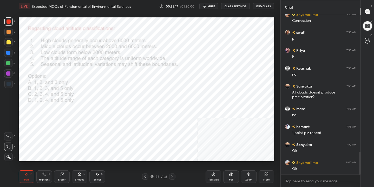
click at [146, 85] on img "grid" at bounding box center [136, 79] width 73 height 39
click at [210, 8] on span "mute" at bounding box center [211, 6] width 7 height 4
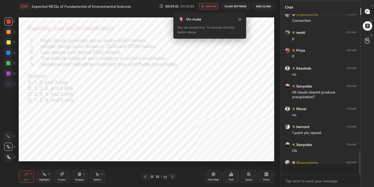
scroll to position [159, 78]
click at [153, 177] on icon at bounding box center [152, 177] width 3 height 1
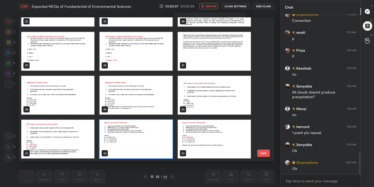
scroll to position [142, 253]
click at [121, 147] on img "grid" at bounding box center [136, 139] width 73 height 39
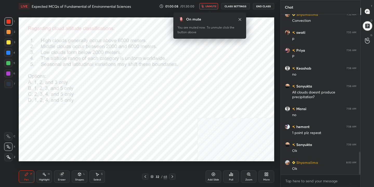
click at [121, 147] on img "grid" at bounding box center [136, 139] width 73 height 39
click at [231, 179] on div "Poll" at bounding box center [231, 180] width 4 height 3
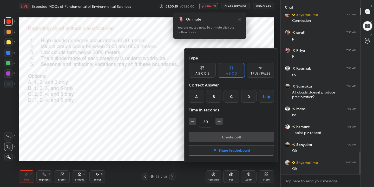
click at [212, 101] on div "B" at bounding box center [213, 96] width 15 height 12
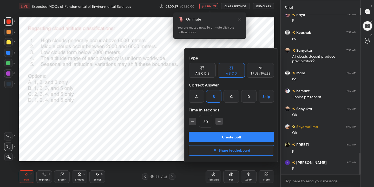
scroll to position [1017, 0]
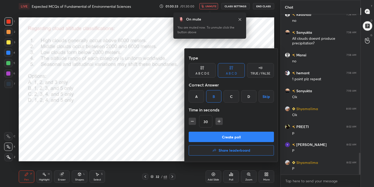
click at [173, 81] on div at bounding box center [187, 93] width 374 height 187
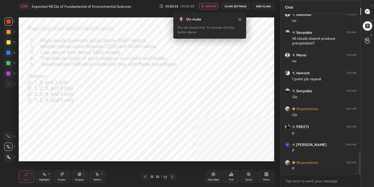
click at [204, 6] on icon "button" at bounding box center [202, 6] width 3 height 3
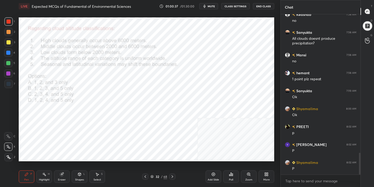
click at [211, 7] on span "mute" at bounding box center [211, 6] width 7 height 4
click at [154, 175] on div "32 / 68" at bounding box center [158, 176] width 17 height 5
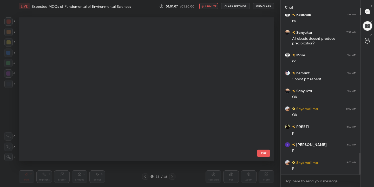
scroll to position [142, 253]
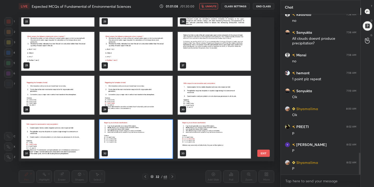
click at [107, 139] on img "grid" at bounding box center [136, 139] width 73 height 39
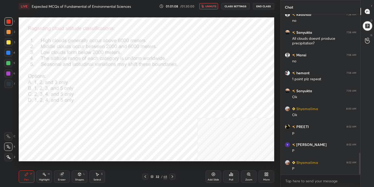
click at [107, 139] on img "grid" at bounding box center [136, 139] width 73 height 39
click at [229, 178] on div "Poll" at bounding box center [231, 177] width 16 height 12
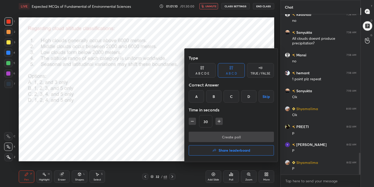
click at [214, 92] on div "B" at bounding box center [213, 96] width 15 height 12
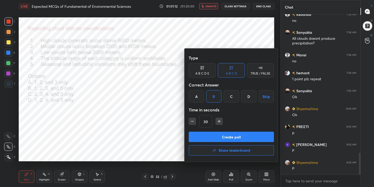
click at [247, 138] on button "Create poll" at bounding box center [231, 137] width 85 height 10
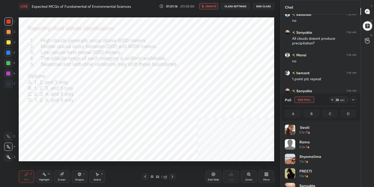
scroll to position [61, 70]
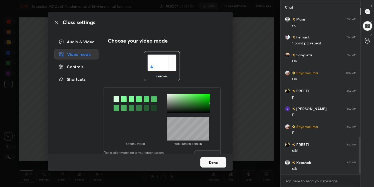
scroll to position [535, 0]
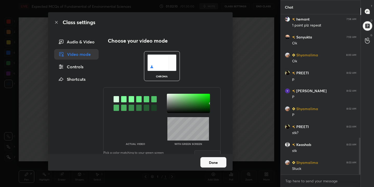
click at [150, 62] on img at bounding box center [161, 63] width 29 height 16
click at [121, 101] on div at bounding box center [123, 99] width 5 height 6
click at [167, 95] on div at bounding box center [188, 103] width 43 height 19
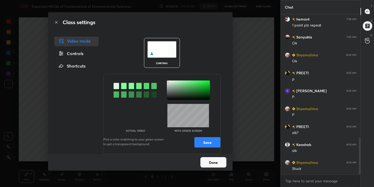
click at [205, 140] on button "Save" at bounding box center [207, 142] width 26 height 10
click at [211, 166] on button "Done" at bounding box center [213, 162] width 26 height 10
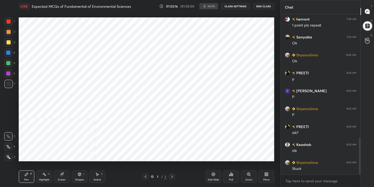
click at [231, 7] on button "CLASS SETTINGS" at bounding box center [235, 6] width 29 height 6
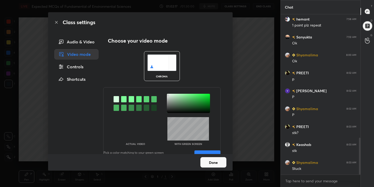
click at [90, 40] on div "Audio & Video" at bounding box center [76, 42] width 44 height 10
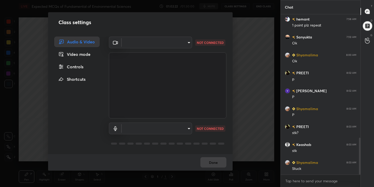
click at [184, 43] on body "1 2 3 4 5 6 7 C X Z C X Z E E Erase all H H LIVE Expected MCQs of Fundamental o…" at bounding box center [187, 93] width 374 height 187
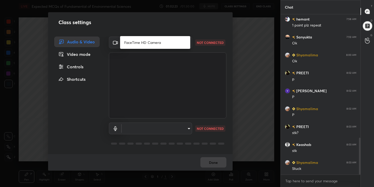
click at [146, 43] on li "FaceTime HD Camera" at bounding box center [155, 42] width 70 height 9
type input "daa7612e875fa5498b1cdce44d9162948a04ff65db95081cc433ce2c5d408e81"
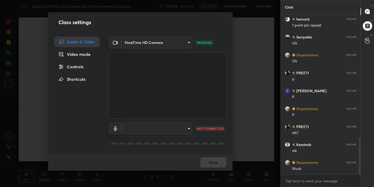
click at [187, 130] on body "1 2 3 4 5 6 7 C X Z C X Z E E Erase all H H LIVE Expected MCQs of Fundamental o…" at bounding box center [187, 93] width 374 height 187
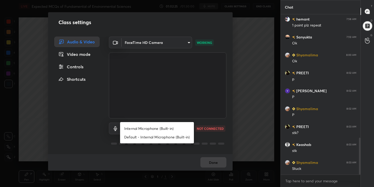
click at [164, 129] on li "Internal Microphone (Built-in)" at bounding box center [157, 128] width 74 height 9
type input "eeb5d867d550b8d7b6e0f20ed4a4d447354f21f967265c2d488af5c3117eb7e5"
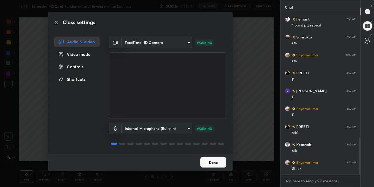
click at [211, 164] on button "Done" at bounding box center [213, 162] width 26 height 10
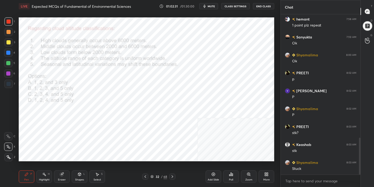
click at [153, 175] on icon at bounding box center [151, 176] width 3 height 3
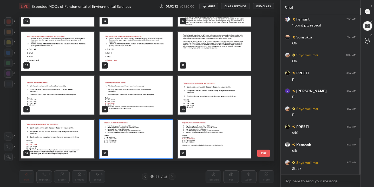
scroll to position [142, 253]
click at [140, 132] on img "grid" at bounding box center [136, 139] width 73 height 39
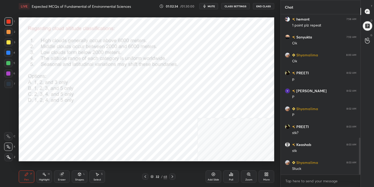
click at [231, 180] on div "Poll" at bounding box center [231, 180] width 4 height 3
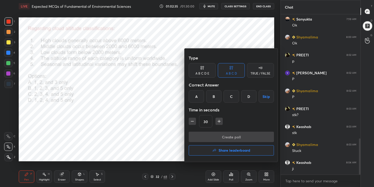
click at [212, 100] on div "B" at bounding box center [213, 96] width 15 height 12
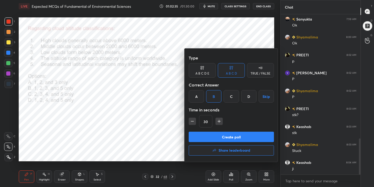
scroll to position [571, 0]
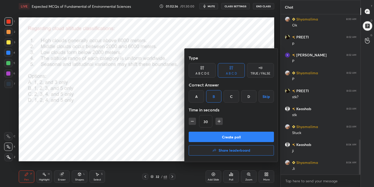
click at [225, 136] on button "Create poll" at bounding box center [231, 137] width 85 height 10
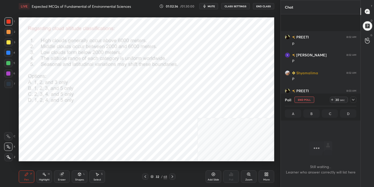
scroll to position [610, 0]
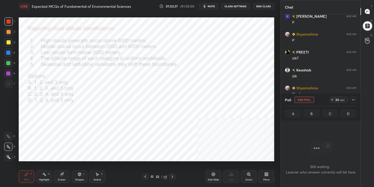
click at [212, 7] on span "mute" at bounding box center [211, 6] width 7 height 4
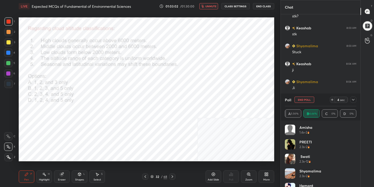
scroll to position [670, 0]
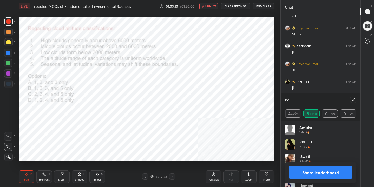
click at [354, 100] on icon at bounding box center [353, 100] width 4 height 4
type textarea "x"
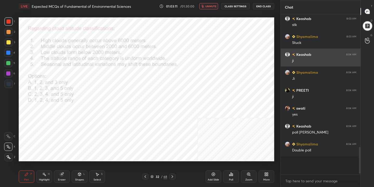
scroll to position [643, 0]
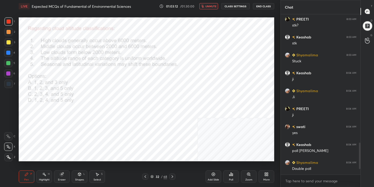
click at [216, 4] on button "unmute" at bounding box center [208, 6] width 19 height 6
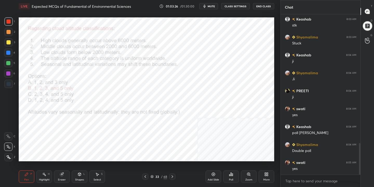
scroll to position [679, 0]
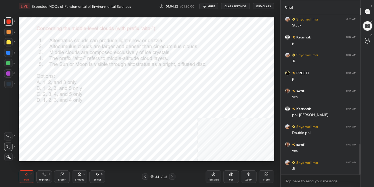
click at [213, 6] on span "mute" at bounding box center [211, 6] width 7 height 4
click at [213, 6] on span "unmute" at bounding box center [210, 6] width 11 height 4
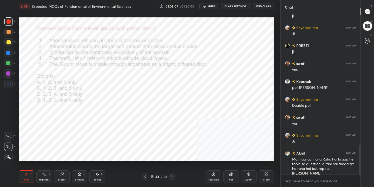
click at [206, 5] on icon "button" at bounding box center [204, 6] width 4 height 4
click at [151, 175] on icon at bounding box center [151, 176] width 3 height 3
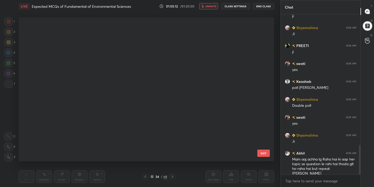
scroll to position [142, 253]
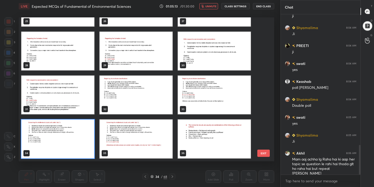
click at [47, 140] on img "grid" at bounding box center [57, 139] width 73 height 39
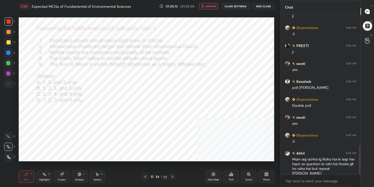
click at [47, 140] on img "grid" at bounding box center [57, 139] width 73 height 39
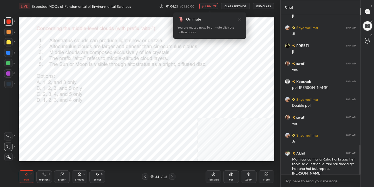
click at [154, 177] on div "34 / 68" at bounding box center [158, 176] width 17 height 5
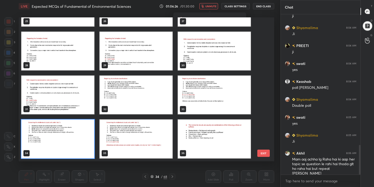
click at [82, 140] on img "grid" at bounding box center [57, 139] width 73 height 39
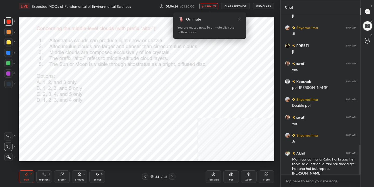
click at [82, 140] on img "grid" at bounding box center [57, 139] width 73 height 39
click at [228, 176] on div "Poll" at bounding box center [231, 177] width 16 height 12
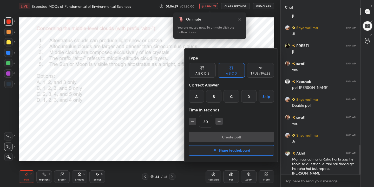
click at [249, 95] on div "D" at bounding box center [248, 96] width 15 height 12
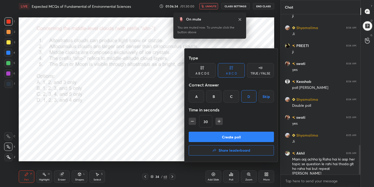
scroll to position [724, 0]
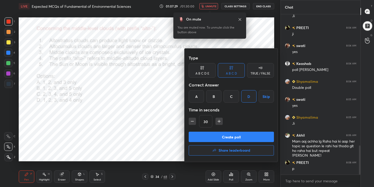
click at [167, 104] on div at bounding box center [187, 93] width 374 height 187
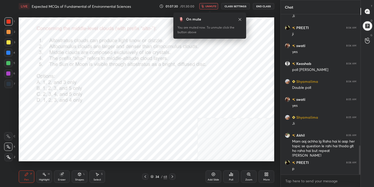
click at [213, 10] on div "On mute You are muted now. To unmute click the button above" at bounding box center [209, 23] width 73 height 29
click at [214, 5] on span "unmute" at bounding box center [210, 6] width 11 height 4
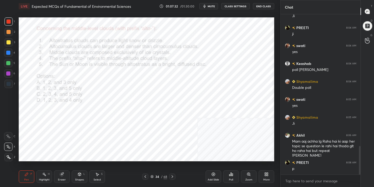
scroll to position [742, 0]
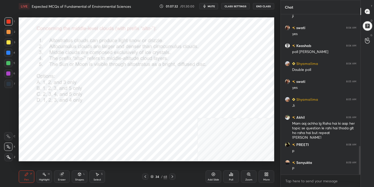
click at [214, 5] on span "mute" at bounding box center [211, 6] width 7 height 4
click at [154, 176] on div "34 / 68" at bounding box center [158, 176] width 17 height 5
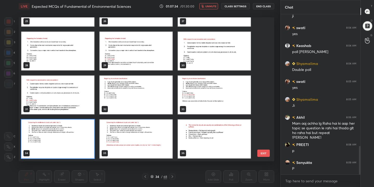
scroll to position [142, 253]
click at [79, 139] on img "grid" at bounding box center [57, 139] width 73 height 39
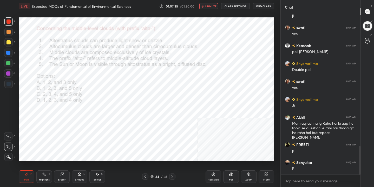
click at [79, 139] on img "grid" at bounding box center [57, 139] width 73 height 39
click at [232, 174] on icon at bounding box center [231, 174] width 4 height 4
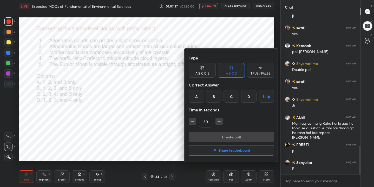
click at [248, 97] on div "D" at bounding box center [248, 96] width 15 height 12
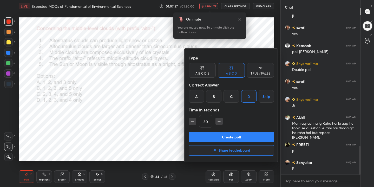
click at [242, 137] on button "Create poll" at bounding box center [231, 137] width 85 height 10
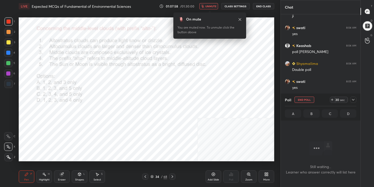
scroll to position [89, 78]
click at [153, 176] on icon at bounding box center [151, 176] width 3 height 3
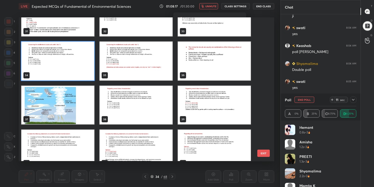
scroll to position [462, 0]
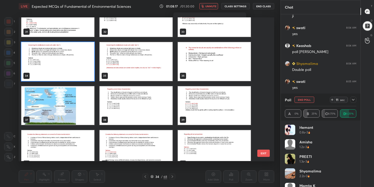
click at [82, 70] on img "grid" at bounding box center [57, 61] width 73 height 39
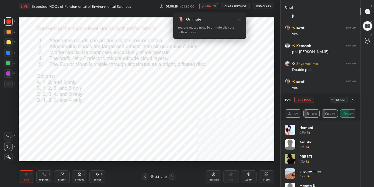
click at [82, 70] on img "grid" at bounding box center [57, 61] width 73 height 39
click at [153, 176] on icon at bounding box center [152, 175] width 3 height 1
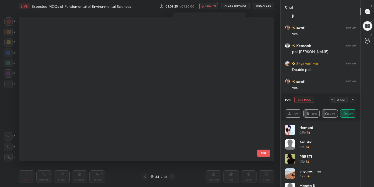
scroll to position [142, 253]
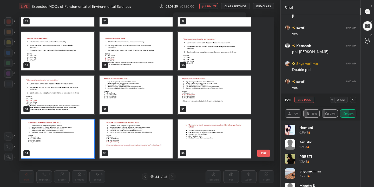
click at [82, 132] on img "grid" at bounding box center [57, 139] width 73 height 39
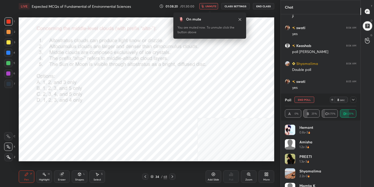
click at [82, 132] on img "grid" at bounding box center [57, 139] width 73 height 39
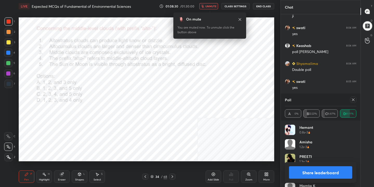
click at [352, 102] on div at bounding box center [353, 100] width 6 height 6
type textarea "x"
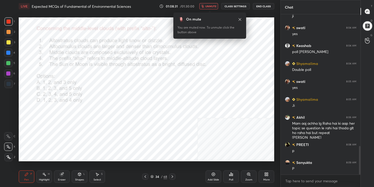
scroll to position [116, 78]
click at [213, 7] on span "unmute" at bounding box center [210, 6] width 11 height 4
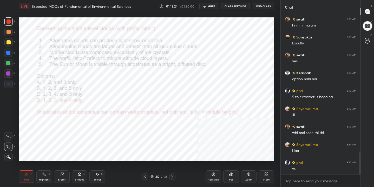
scroll to position [993, 0]
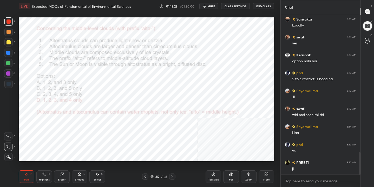
click at [152, 178] on icon at bounding box center [151, 176] width 3 height 3
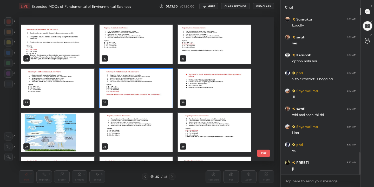
scroll to position [444, 0]
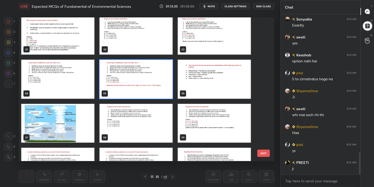
click at [113, 120] on img "grid" at bounding box center [136, 123] width 73 height 39
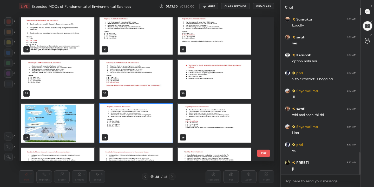
click at [113, 120] on img "grid" at bounding box center [136, 123] width 73 height 39
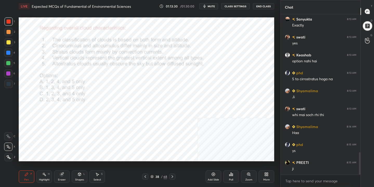
click at [113, 120] on img "grid" at bounding box center [136, 123] width 73 height 39
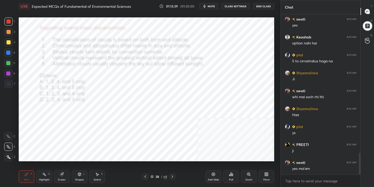
scroll to position [1029, 0]
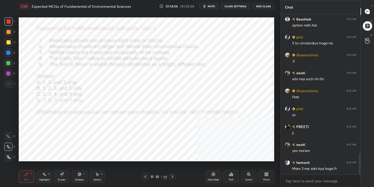
click at [152, 176] on icon at bounding box center [151, 176] width 3 height 3
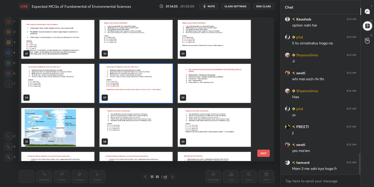
scroll to position [441, 0]
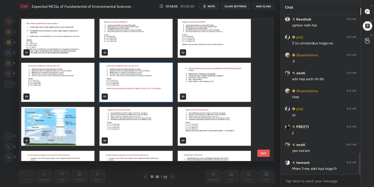
click at [154, 121] on img "grid" at bounding box center [136, 126] width 73 height 39
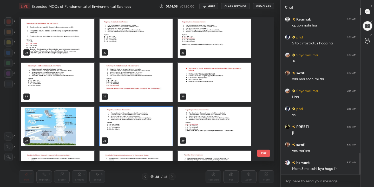
click at [154, 121] on img "grid" at bounding box center [136, 126] width 73 height 39
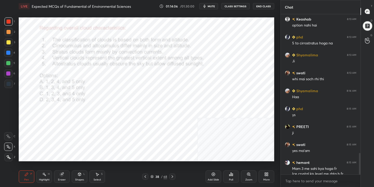
click at [154, 121] on img "grid" at bounding box center [136, 126] width 73 height 39
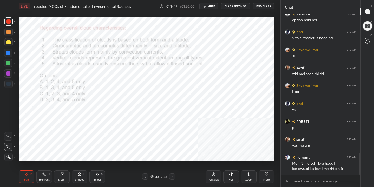
scroll to position [1052, 0]
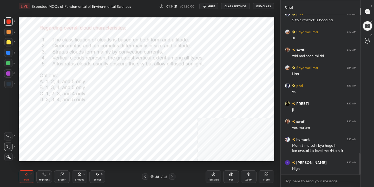
click at [152, 176] on icon at bounding box center [152, 175] width 3 height 1
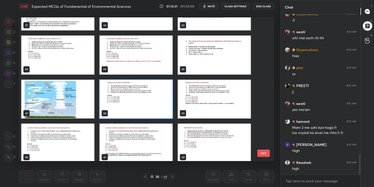
scroll to position [1088, 0]
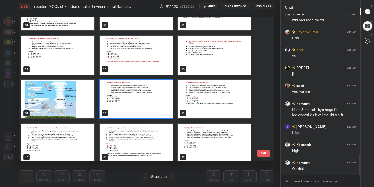
click at [143, 106] on img "grid" at bounding box center [136, 99] width 73 height 39
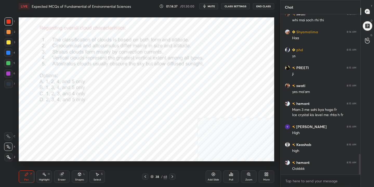
click at [212, 7] on span "mute" at bounding box center [211, 6] width 7 height 4
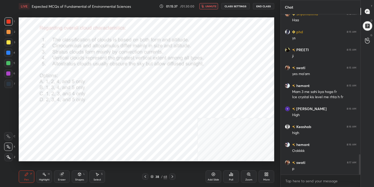
scroll to position [1124, 0]
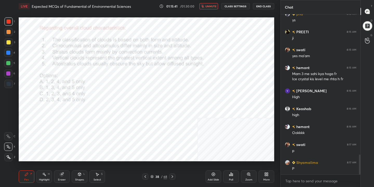
click at [152, 177] on icon at bounding box center [152, 175] width 3 height 1
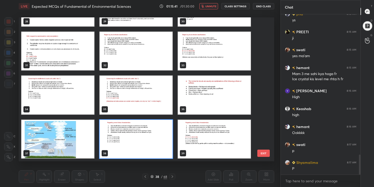
scroll to position [142, 253]
click at [122, 130] on img "grid" at bounding box center [136, 139] width 73 height 39
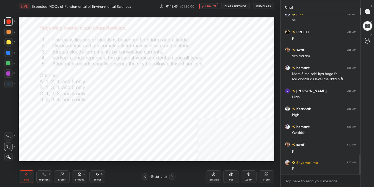
click at [231, 173] on icon at bounding box center [231, 174] width 1 height 3
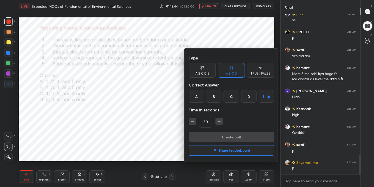
click at [200, 94] on div "A" at bounding box center [196, 96] width 15 height 12
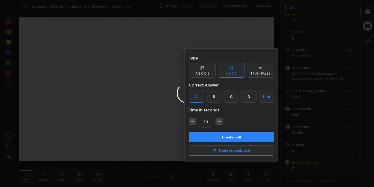
click at [164, 83] on div at bounding box center [187, 93] width 374 height 187
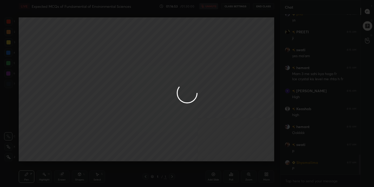
click at [75, 105] on div at bounding box center [187, 93] width 374 height 187
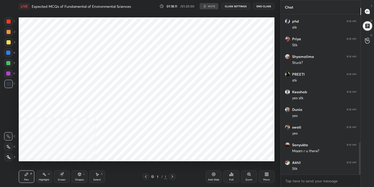
scroll to position [25839, 25733]
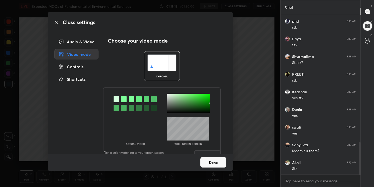
click at [156, 56] on img at bounding box center [161, 63] width 29 height 16
click at [124, 98] on div at bounding box center [123, 99] width 5 height 6
click at [167, 95] on div at bounding box center [188, 103] width 43 height 19
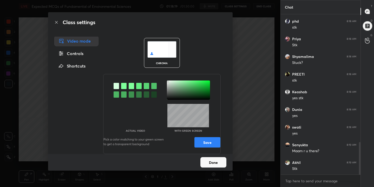
click at [213, 144] on button "Save" at bounding box center [207, 142] width 26 height 10
click at [216, 164] on button "Done" at bounding box center [213, 162] width 26 height 10
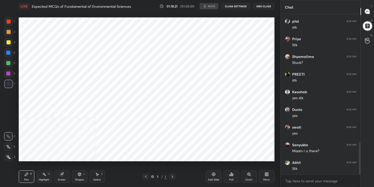
click at [231, 8] on button "CLASS SETTINGS" at bounding box center [235, 6] width 29 height 6
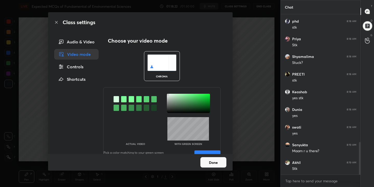
click at [78, 38] on div "Audio & Video" at bounding box center [76, 42] width 44 height 10
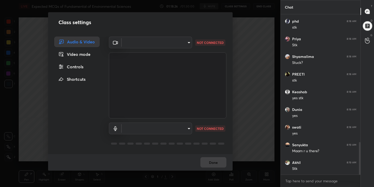
click at [166, 39] on body "1 2 3 4 5 6 7 C X Z C X Z E E Erase all H H LIVE Expected MCQs of Fundamental o…" at bounding box center [187, 93] width 374 height 187
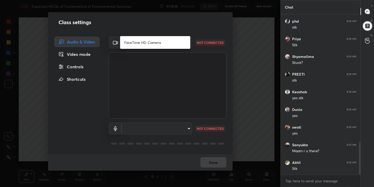
click at [156, 43] on li "FaceTime HD Camera" at bounding box center [155, 42] width 70 height 9
type input "29ed4df7b6ec86825961f0a880451368232fa9895900ac0816e073a4e17d12dd"
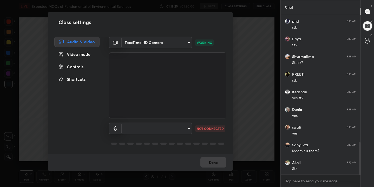
click at [186, 131] on body "1 2 3 4 5 6 7 C X Z C X Z E E Erase all H H LIVE Expected MCQs of Fundamental o…" at bounding box center [187, 93] width 374 height 187
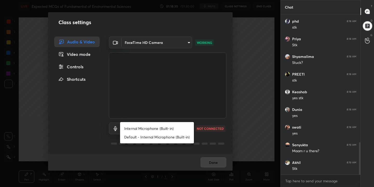
click at [171, 129] on li "Internal Microphone (Built-in)" at bounding box center [157, 128] width 74 height 9
type input "00a362dda8fb0bf4d33f7dd9e648732abeb21a7b4b0c96b1caaea5f4cb92d234"
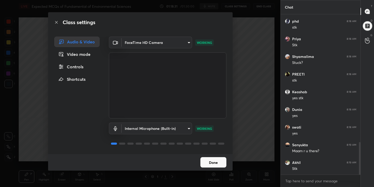
click at [212, 167] on button "Done" at bounding box center [213, 162] width 26 height 10
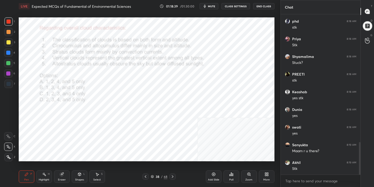
click at [153, 175] on icon at bounding box center [152, 175] width 3 height 1
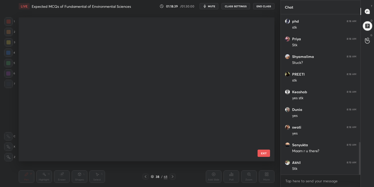
scroll to position [429, 0]
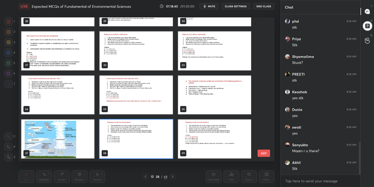
click at [124, 139] on img "grid" at bounding box center [136, 139] width 73 height 39
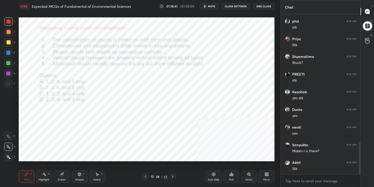
click at [124, 139] on img "grid" at bounding box center [136, 139] width 73 height 39
click at [233, 177] on div "Poll" at bounding box center [232, 177] width 16 height 12
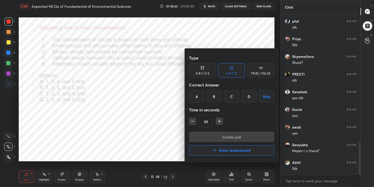
click at [188, 97] on div "Type A B C D E A B C D TRUE / FALSE Correct Answer A B C D Skip Time in seconds…" at bounding box center [232, 105] width 94 height 113
click at [193, 97] on div "A" at bounding box center [196, 96] width 15 height 12
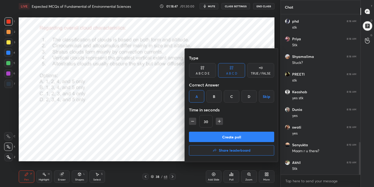
click at [231, 134] on button "Create poll" at bounding box center [231, 137] width 85 height 10
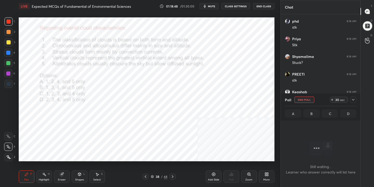
scroll to position [89, 78]
click at [213, 7] on span "mute" at bounding box center [211, 6] width 7 height 4
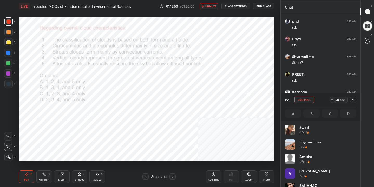
scroll to position [61, 70]
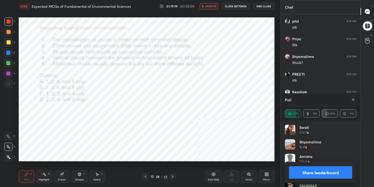
click at [352, 102] on icon at bounding box center [353, 100] width 4 height 4
type textarea "x"
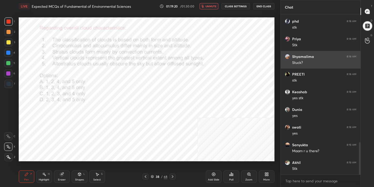
scroll to position [0, 0]
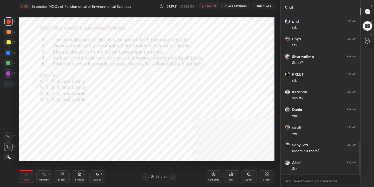
click at [212, 6] on span "unmute" at bounding box center [210, 6] width 11 height 4
click at [152, 173] on div "Pen P Highlight H Eraser Shapes L Select S 39 / 68 Add Slide Poll Zoom More" at bounding box center [147, 176] width 256 height 21
click at [152, 175] on icon at bounding box center [152, 176] width 3 height 3
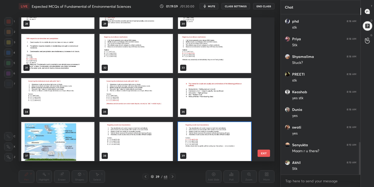
scroll to position [438, 0]
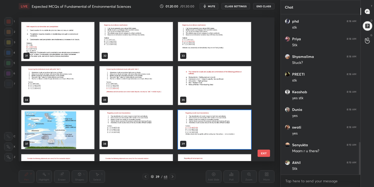
click at [71, 136] on img "grid" at bounding box center [57, 129] width 73 height 39
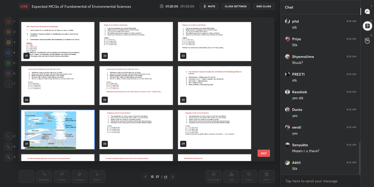
click at [71, 136] on img "grid" at bounding box center [57, 129] width 73 height 39
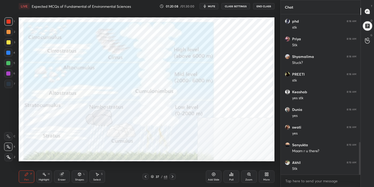
click at [152, 176] on icon at bounding box center [152, 176] width 3 height 3
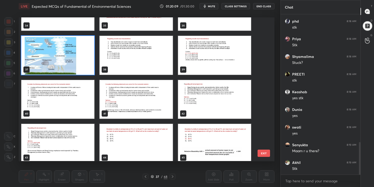
scroll to position [513, 0]
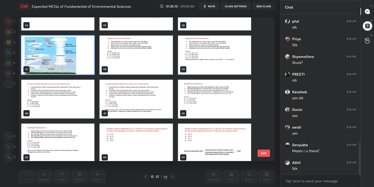
click at [212, 50] on img "grid" at bounding box center [214, 55] width 73 height 39
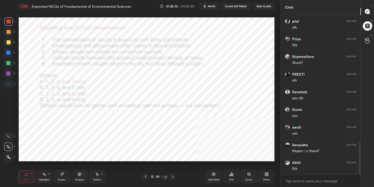
click at [212, 50] on img "grid" at bounding box center [214, 55] width 73 height 39
click at [150, 176] on div "39 / 68" at bounding box center [158, 177] width 33 height 6
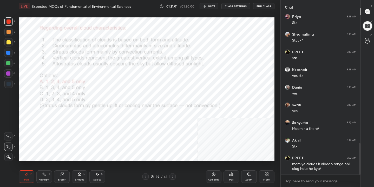
click at [153, 176] on icon at bounding box center [152, 175] width 3 height 1
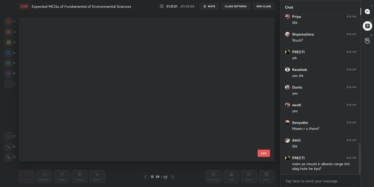
scroll to position [142, 253]
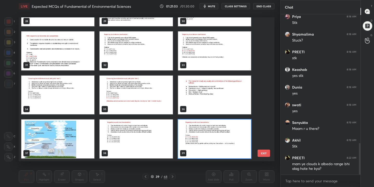
click at [78, 128] on img "grid" at bounding box center [57, 139] width 73 height 39
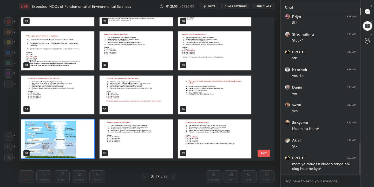
click at [78, 128] on img "grid" at bounding box center [57, 139] width 73 height 39
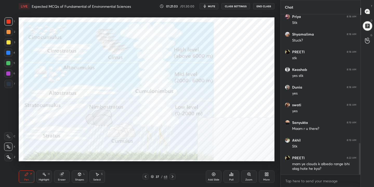
click at [78, 128] on img "grid" at bounding box center [57, 139] width 73 height 39
click at [152, 176] on icon at bounding box center [152, 176] width 3 height 3
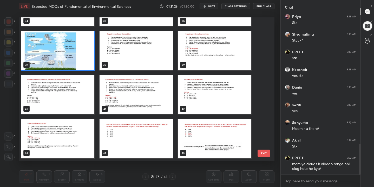
scroll to position [673, 0]
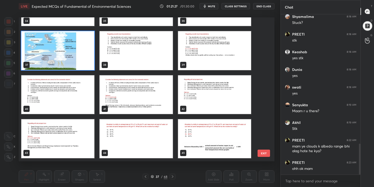
click at [151, 61] on img "grid" at bounding box center [136, 50] width 73 height 39
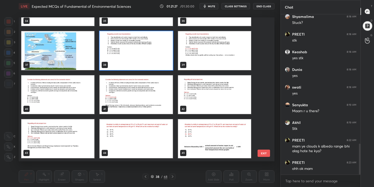
click at [151, 61] on img "grid" at bounding box center [136, 50] width 73 height 39
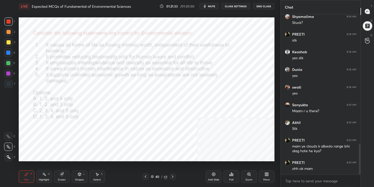
click at [209, 6] on span "mute" at bounding box center [211, 6] width 7 height 4
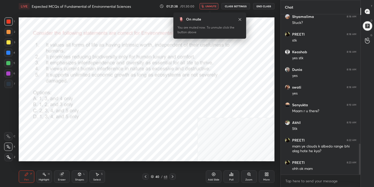
click at [209, 6] on span "unmute" at bounding box center [210, 6] width 11 height 4
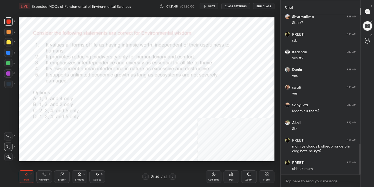
click at [209, 6] on span "mute" at bounding box center [211, 6] width 7 height 4
click at [154, 176] on div "40 / 68" at bounding box center [159, 176] width 17 height 5
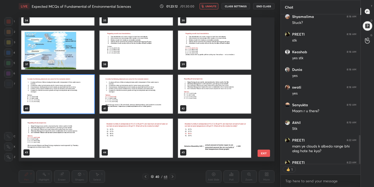
scroll to position [519, 0]
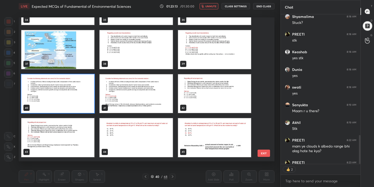
click at [76, 97] on img "grid" at bounding box center [57, 93] width 73 height 39
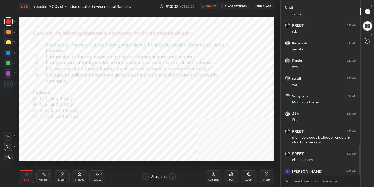
scroll to position [710, 0]
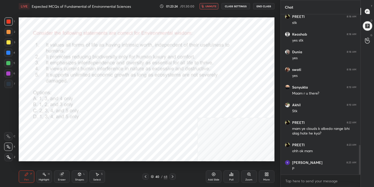
click at [232, 175] on icon at bounding box center [232, 175] width 1 height 2
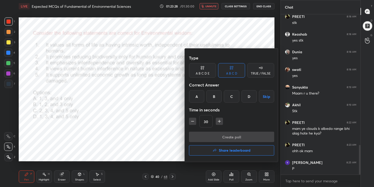
click at [198, 97] on div "A" at bounding box center [196, 96] width 15 height 12
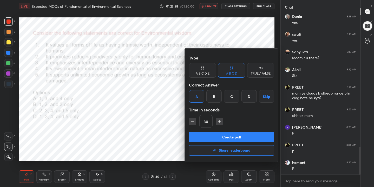
scroll to position [763, 0]
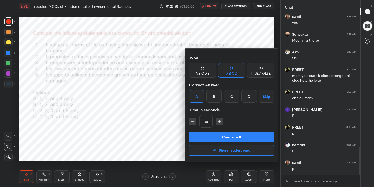
click at [236, 138] on button "Create poll" at bounding box center [231, 137] width 85 height 10
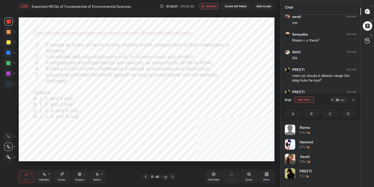
scroll to position [61, 70]
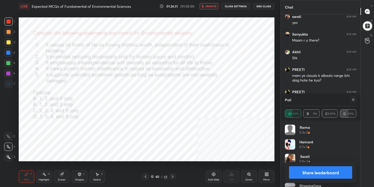
click at [353, 101] on icon at bounding box center [353, 100] width 4 height 4
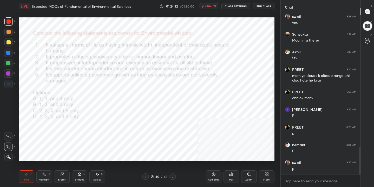
scroll to position [116, 78]
click at [215, 6] on span "unmute" at bounding box center [210, 6] width 11 height 4
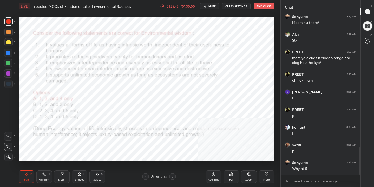
scroll to position [798, 0]
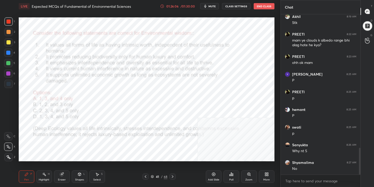
click at [151, 176] on icon at bounding box center [152, 176] width 3 height 3
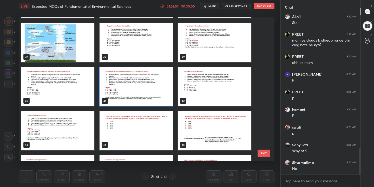
scroll to position [816, 0]
click at [199, 98] on img "grid" at bounding box center [214, 86] width 73 height 39
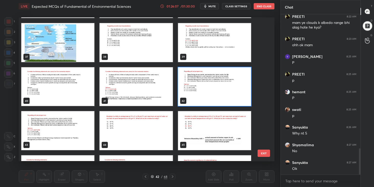
click at [199, 98] on img "grid" at bounding box center [214, 86] width 73 height 39
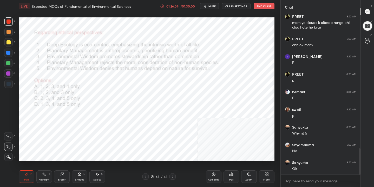
click at [206, 5] on icon "button" at bounding box center [205, 6] width 2 height 3
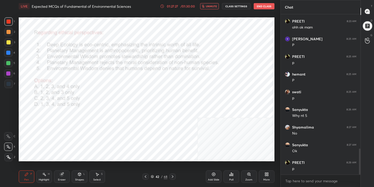
click at [154, 175] on div "42 / 68" at bounding box center [159, 176] width 17 height 5
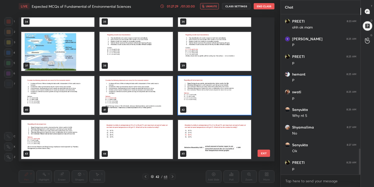
scroll to position [525, 0]
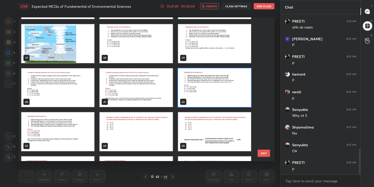
click at [204, 90] on img "grid" at bounding box center [214, 87] width 73 height 39
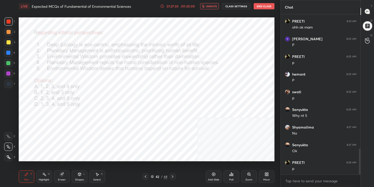
click at [204, 90] on img "grid" at bounding box center [214, 87] width 73 height 39
click at [235, 179] on div "Poll" at bounding box center [232, 177] width 16 height 12
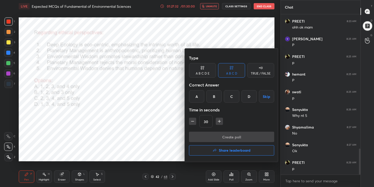
click at [193, 96] on div "A" at bounding box center [196, 96] width 15 height 12
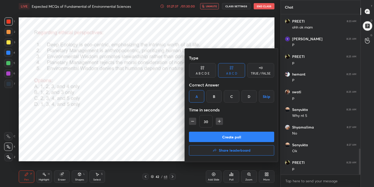
click at [120, 48] on div at bounding box center [187, 93] width 374 height 187
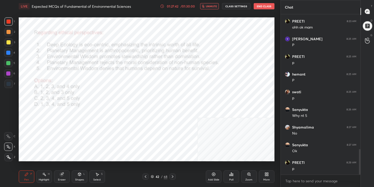
scroll to position [851, 0]
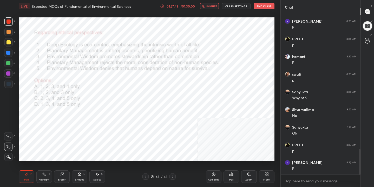
click at [210, 7] on span "unmute" at bounding box center [211, 6] width 11 height 4
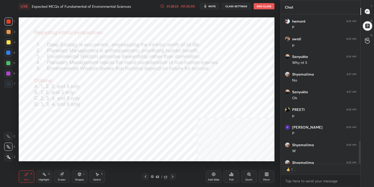
scroll to position [148, 78]
click at [154, 178] on icon at bounding box center [152, 176] width 3 height 3
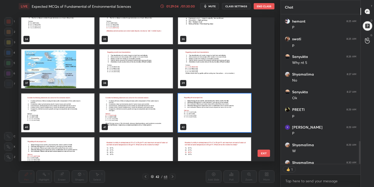
scroll to position [500, 0]
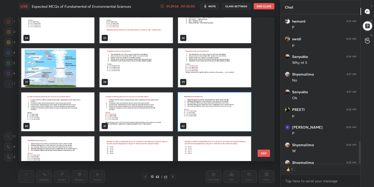
click at [207, 105] on img "grid" at bounding box center [214, 112] width 73 height 39
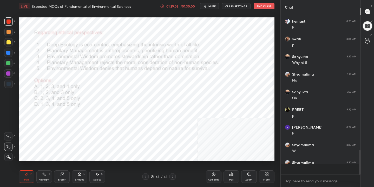
click at [207, 105] on img "grid" at bounding box center [214, 112] width 73 height 39
click at [227, 176] on div "Poll" at bounding box center [232, 177] width 16 height 12
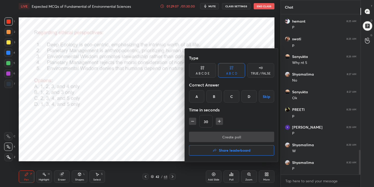
click at [200, 100] on div "A" at bounding box center [196, 96] width 15 height 12
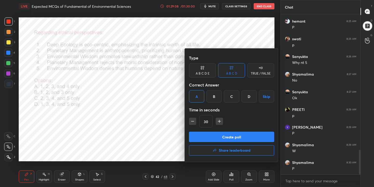
click at [229, 137] on button "Create poll" at bounding box center [231, 137] width 85 height 10
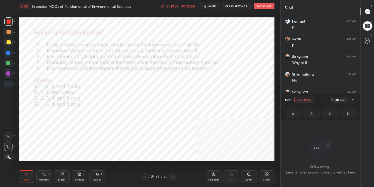
scroll to position [89, 78]
click at [217, 5] on button "mute" at bounding box center [209, 6] width 19 height 6
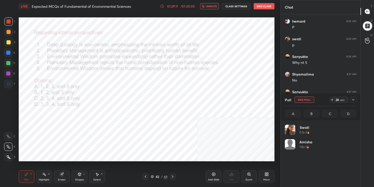
scroll to position [61, 70]
click at [155, 177] on div "42" at bounding box center [157, 176] width 5 height 3
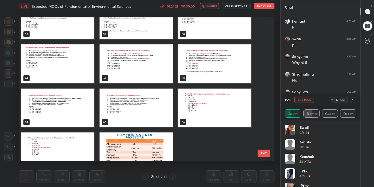
scroll to position [870, 0]
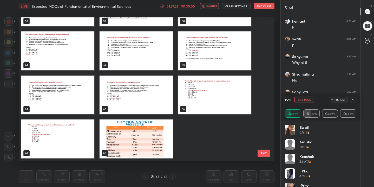
click at [153, 176] on icon at bounding box center [152, 175] width 3 height 1
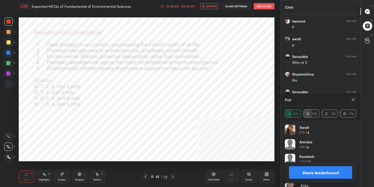
click at [352, 100] on icon at bounding box center [353, 100] width 3 height 3
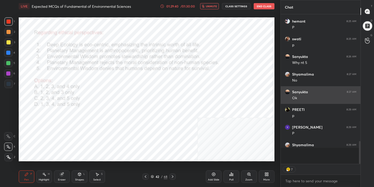
scroll to position [2, 2]
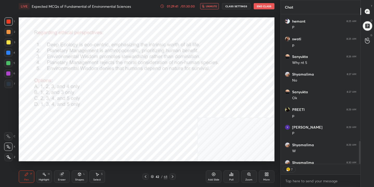
click at [213, 4] on button "unmute" at bounding box center [209, 6] width 19 height 6
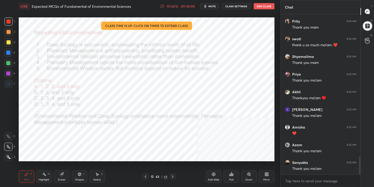
scroll to position [1245, 0]
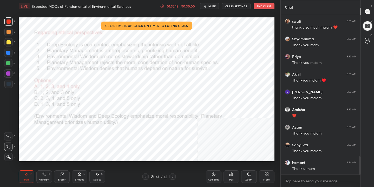
click at [265, 7] on button "End Class" at bounding box center [264, 6] width 21 height 6
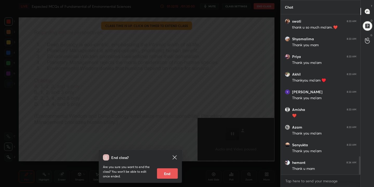
scroll to position [1262, 0]
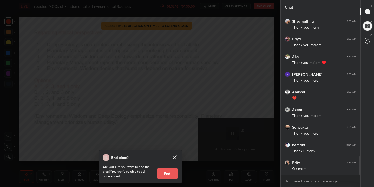
click at [166, 175] on button "End" at bounding box center [167, 173] width 21 height 10
type textarea "x"
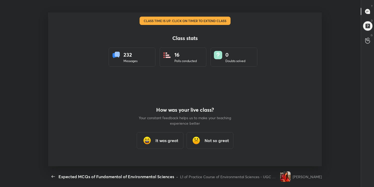
scroll to position [2, 0]
click at [172, 137] on div "It was great" at bounding box center [160, 140] width 47 height 17
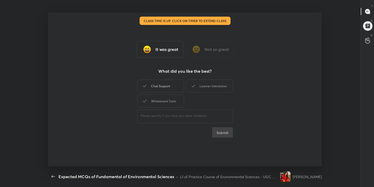
click at [178, 87] on div "Chat Support" at bounding box center [160, 86] width 47 height 13
click at [200, 86] on div "Learner Interaction" at bounding box center [209, 86] width 47 height 13
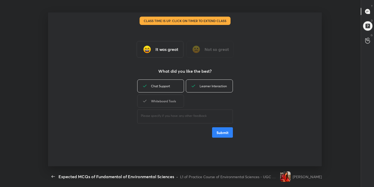
click at [181, 102] on div "Whiteboard Tools" at bounding box center [160, 101] width 47 height 13
click at [215, 130] on button "Submit" at bounding box center [222, 132] width 21 height 10
